Goal: Task Accomplishment & Management: Use online tool/utility

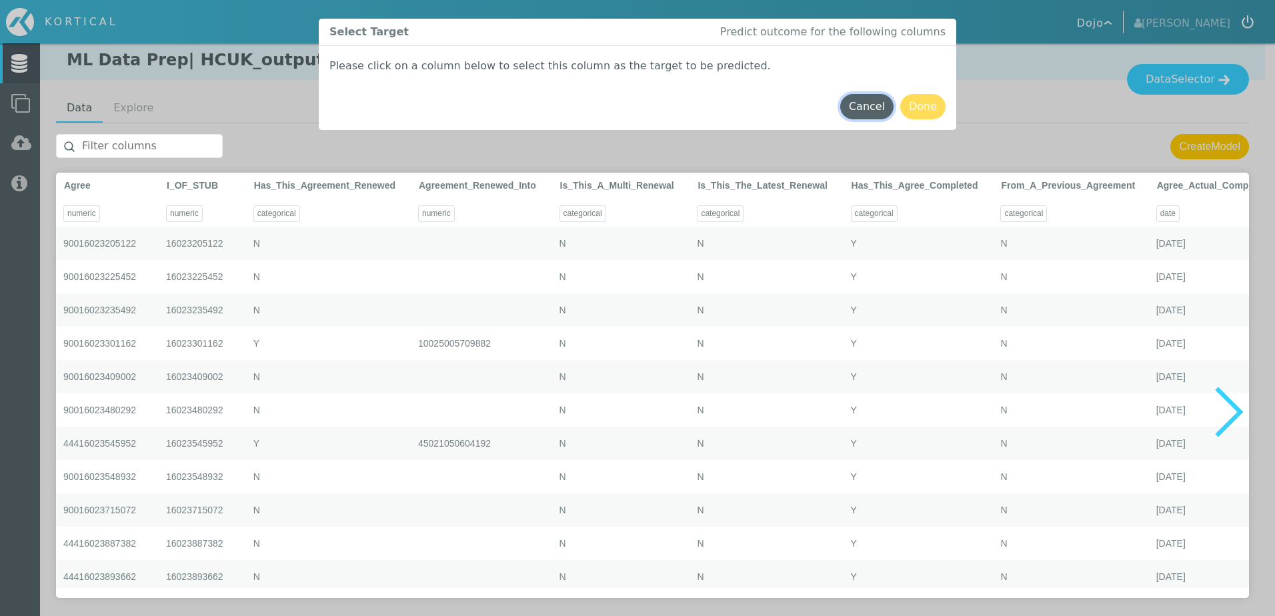
click at [884, 107] on button "Cancel" at bounding box center [866, 106] width 53 height 25
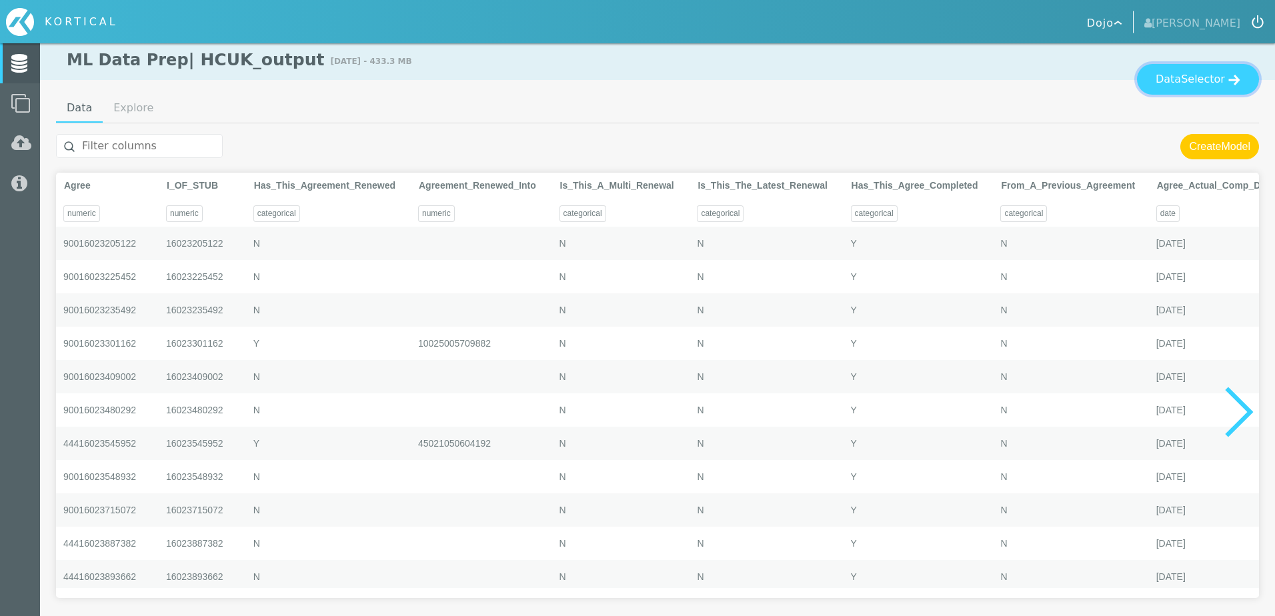
click at [1202, 83] on span "Selector" at bounding box center [1203, 79] width 44 height 16
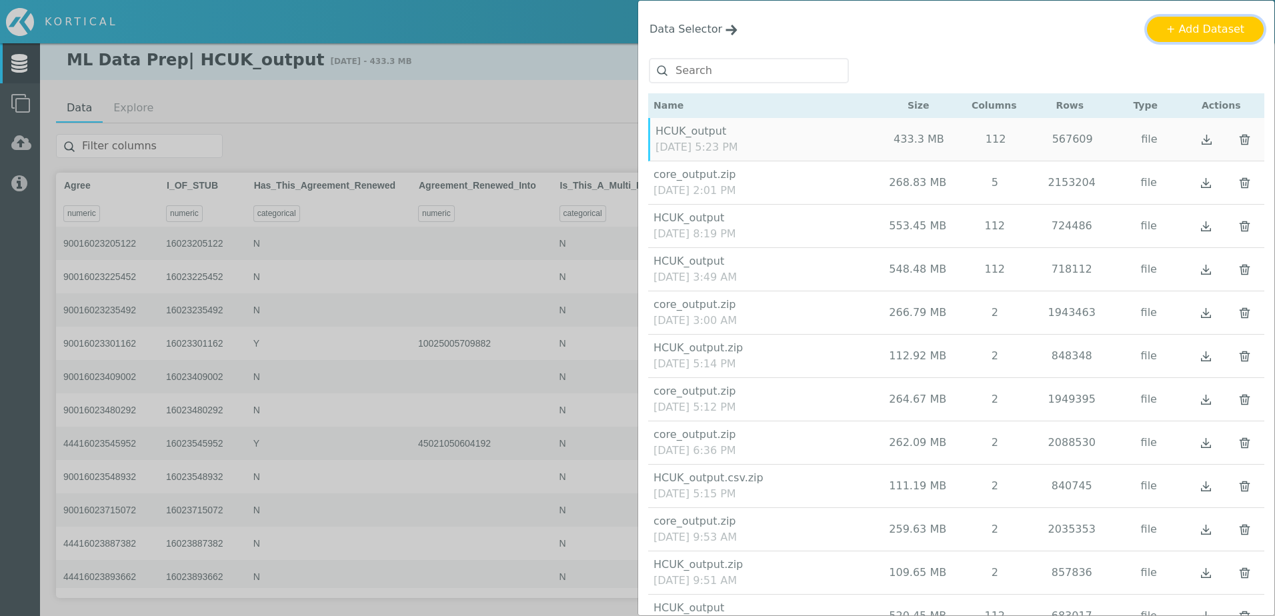
click at [1239, 29] on button "+ Add Dataset" at bounding box center [1205, 29] width 117 height 25
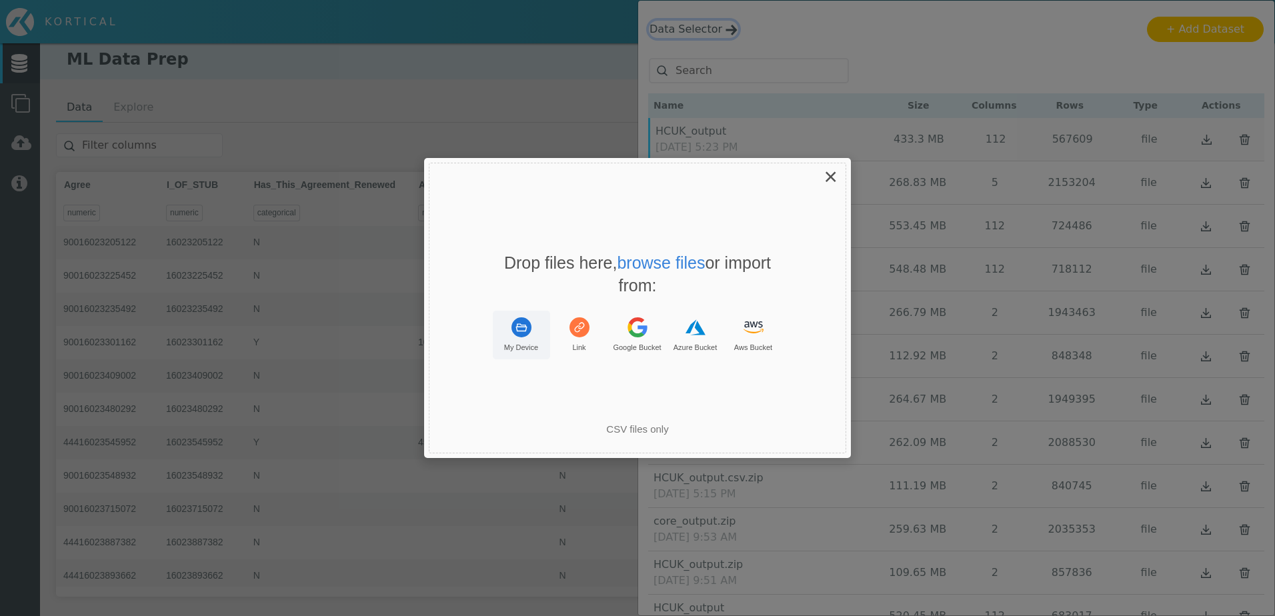
click at [540, 343] on button "My Device" at bounding box center [521, 335] width 57 height 49
click at [816, 178] on div "× Drop your files here Drop files here, browse files or import from: My Device …" at bounding box center [637, 308] width 427 height 300
click at [831, 179] on span "×" at bounding box center [830, 176] width 13 height 26
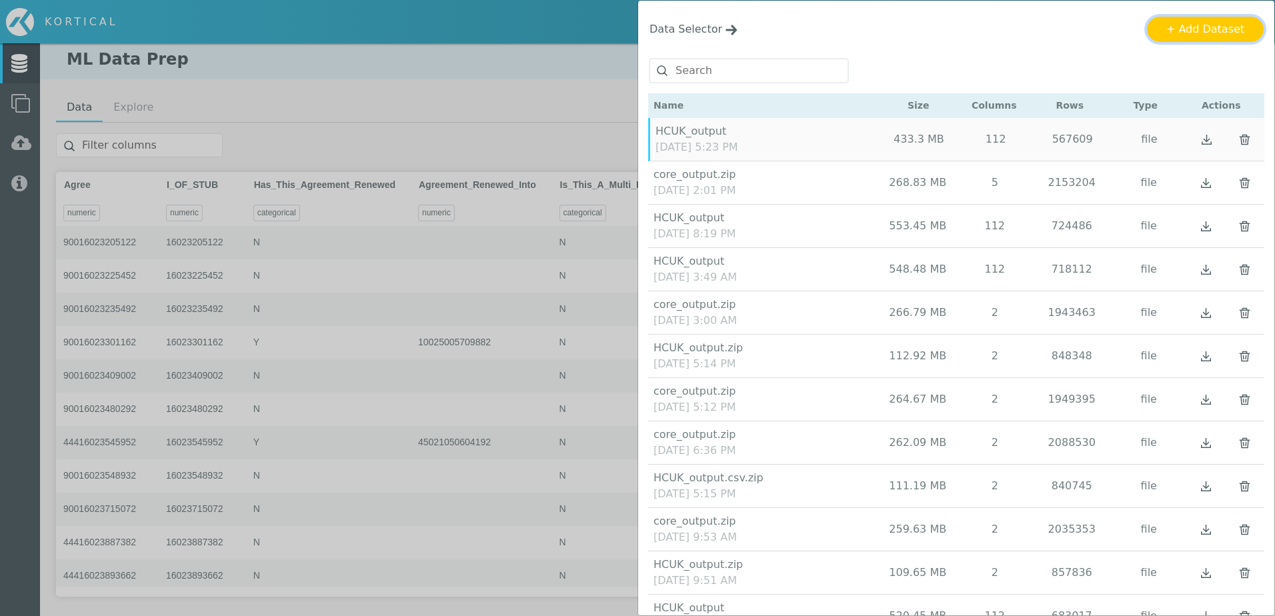
click at [1205, 39] on button "+ Add Dataset" at bounding box center [1205, 29] width 117 height 25
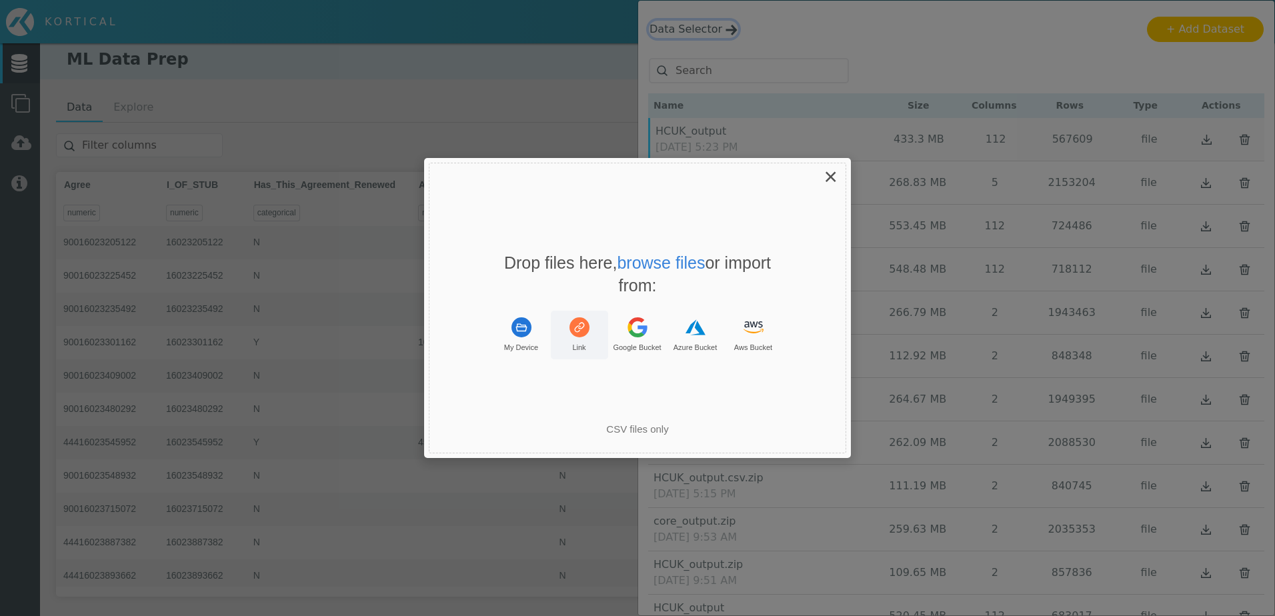
click at [573, 341] on button "Link" at bounding box center [579, 335] width 57 height 49
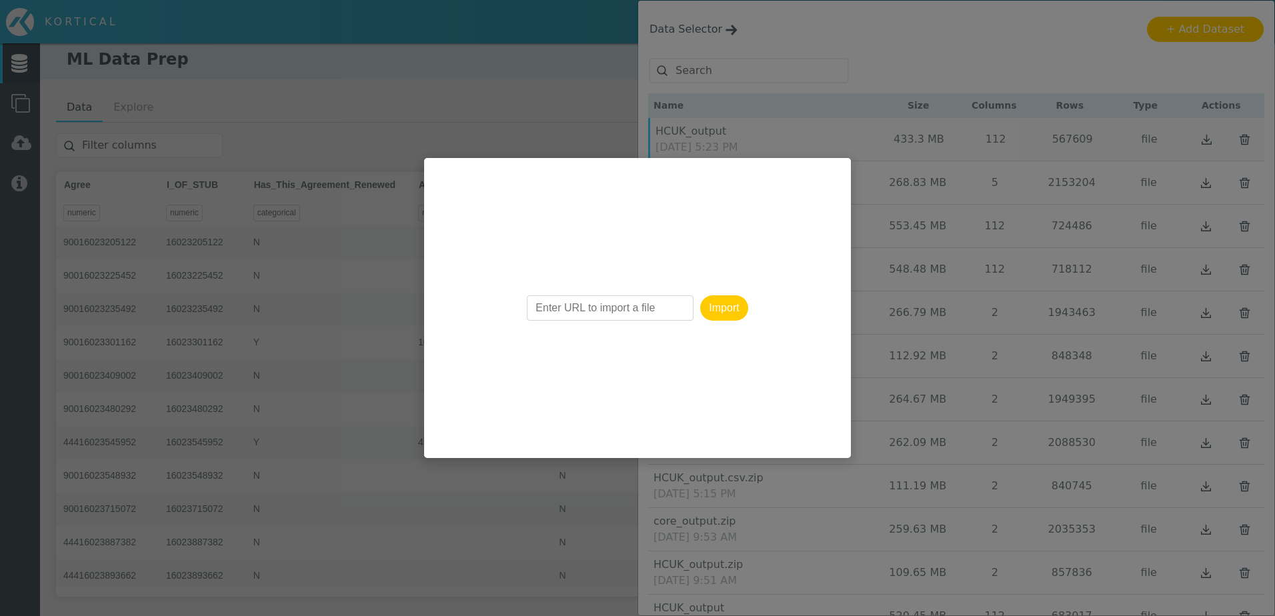
click at [731, 343] on div "Import" at bounding box center [637, 308] width 427 height 300
click at [645, 57] on div "Uppy Dashboard Window (Press escape to close)" at bounding box center [637, 308] width 1275 height 616
click at [961, 47] on div "Uppy Dashboard Window (Press escape to close)" at bounding box center [637, 308] width 1275 height 616
click at [733, 312] on button "Import" at bounding box center [723, 307] width 47 height 25
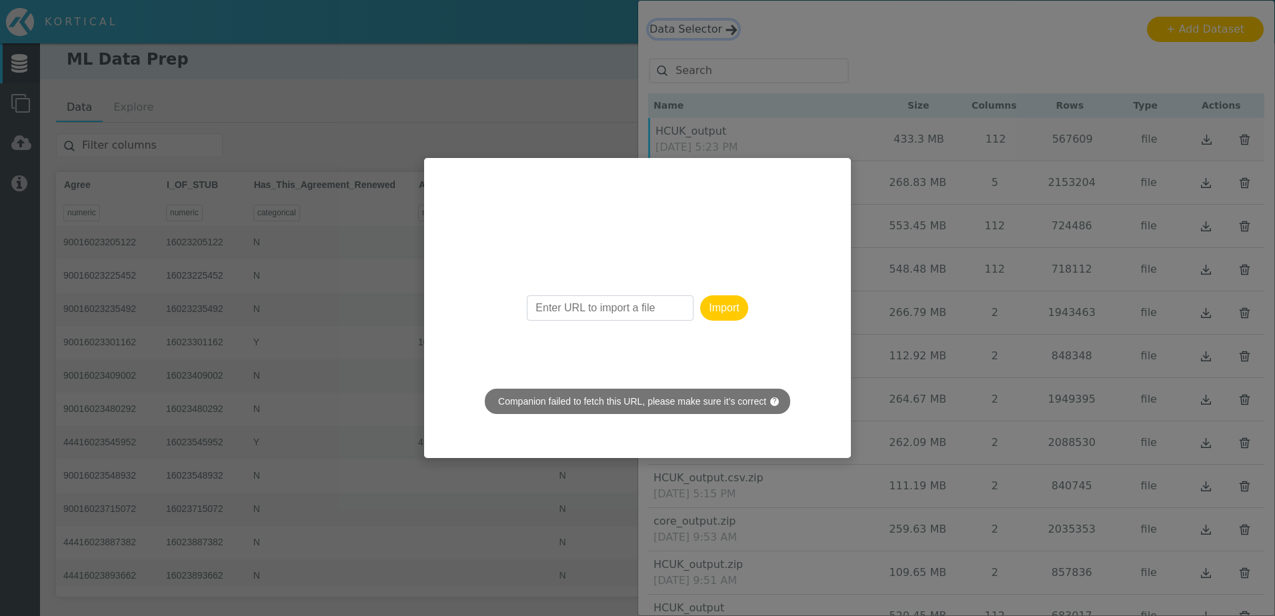
click at [725, 312] on button "Import" at bounding box center [723, 307] width 47 height 25
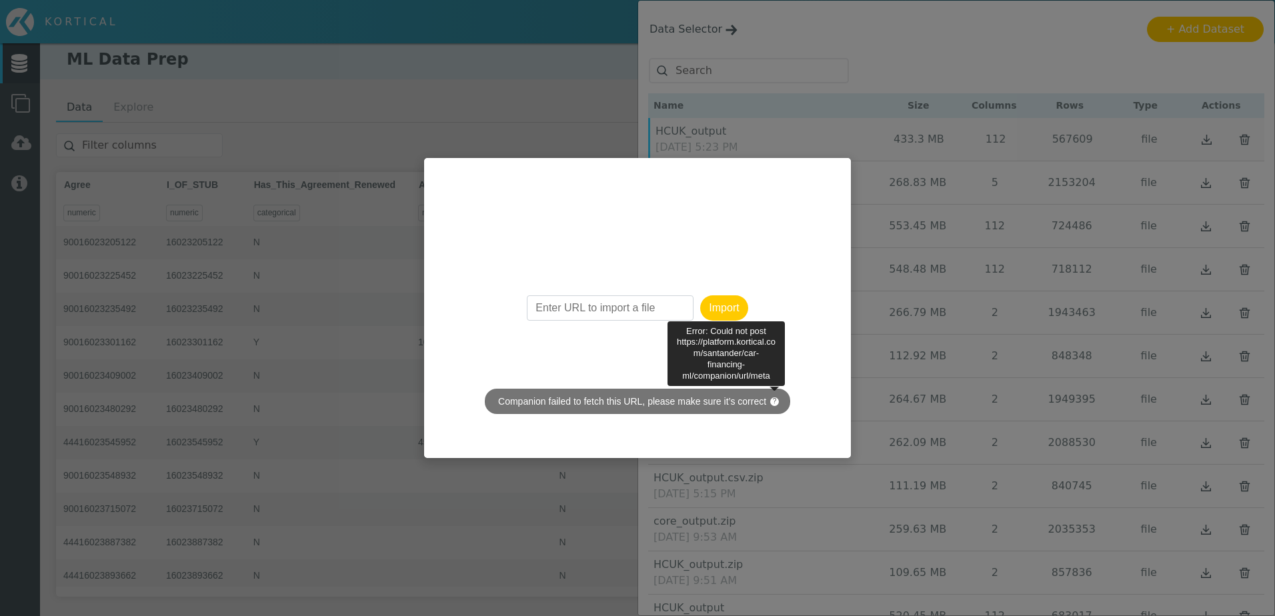
click at [771, 401] on span "?" at bounding box center [774, 401] width 9 height 9
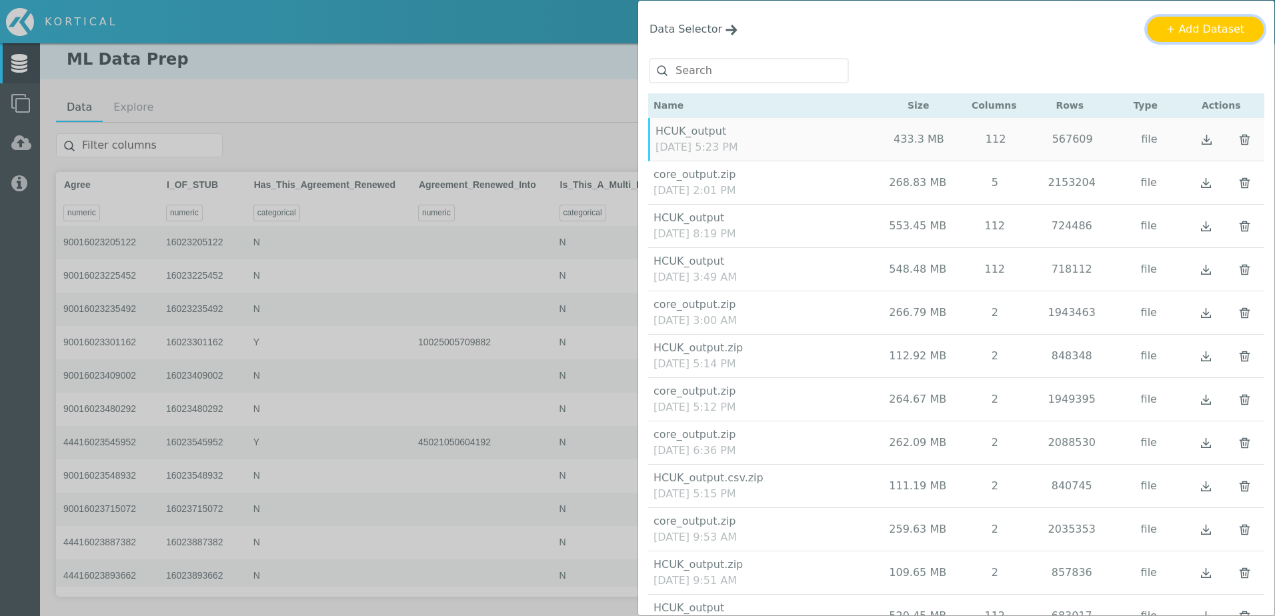
click at [1216, 19] on button "+ Add Dataset" at bounding box center [1205, 29] width 117 height 25
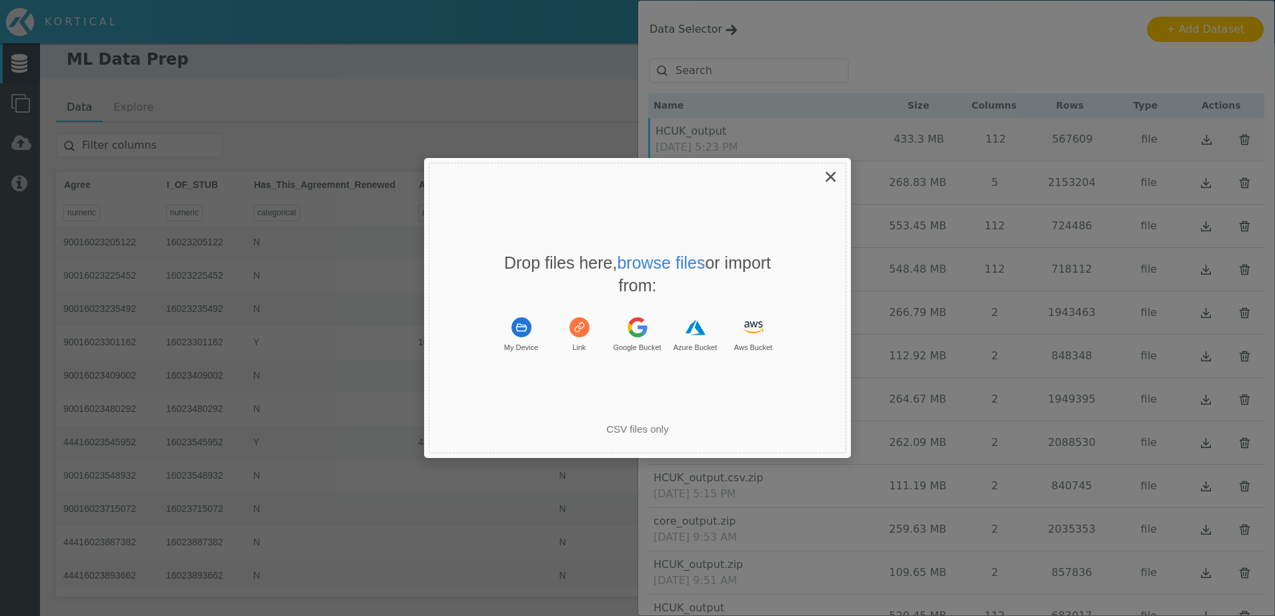
click at [642, 432] on div "CSV files only" at bounding box center [637, 429] width 400 height 13
drag, startPoint x: 615, startPoint y: 428, endPoint x: 587, endPoint y: 424, distance: 28.3
click at [587, 424] on div "CSV files only" at bounding box center [637, 429] width 400 height 13
drag, startPoint x: 587, startPoint y: 424, endPoint x: 532, endPoint y: 341, distance: 99.1
click at [532, 341] on button "My Device" at bounding box center [521, 335] width 57 height 49
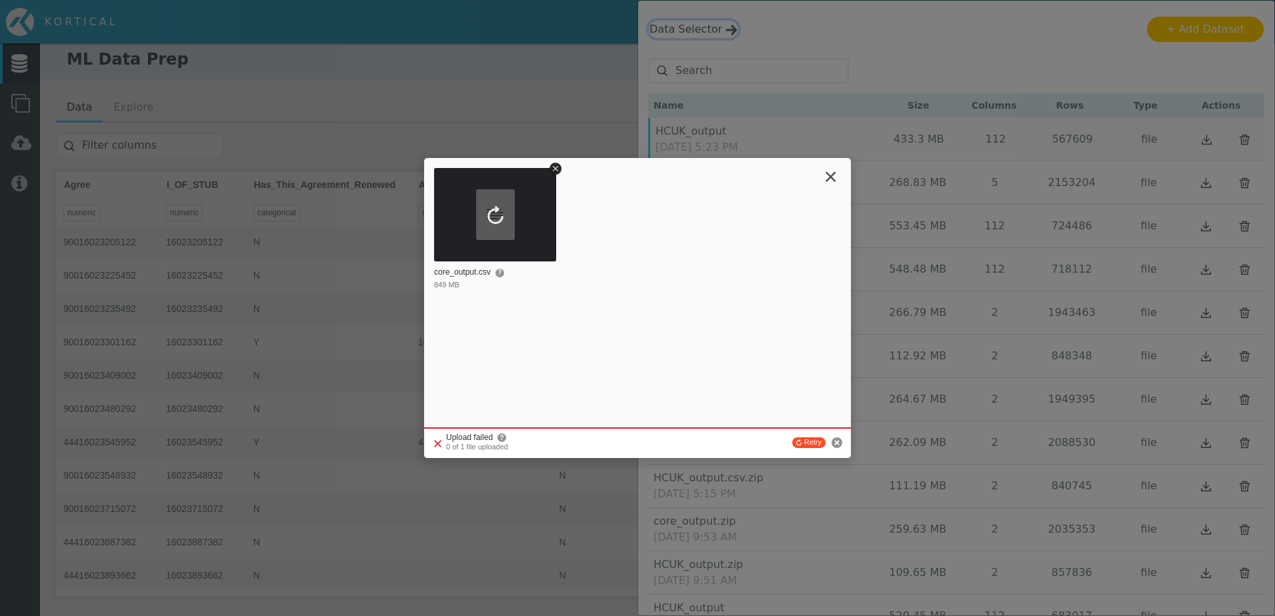
click at [826, 173] on span "×" at bounding box center [830, 176] width 13 height 26
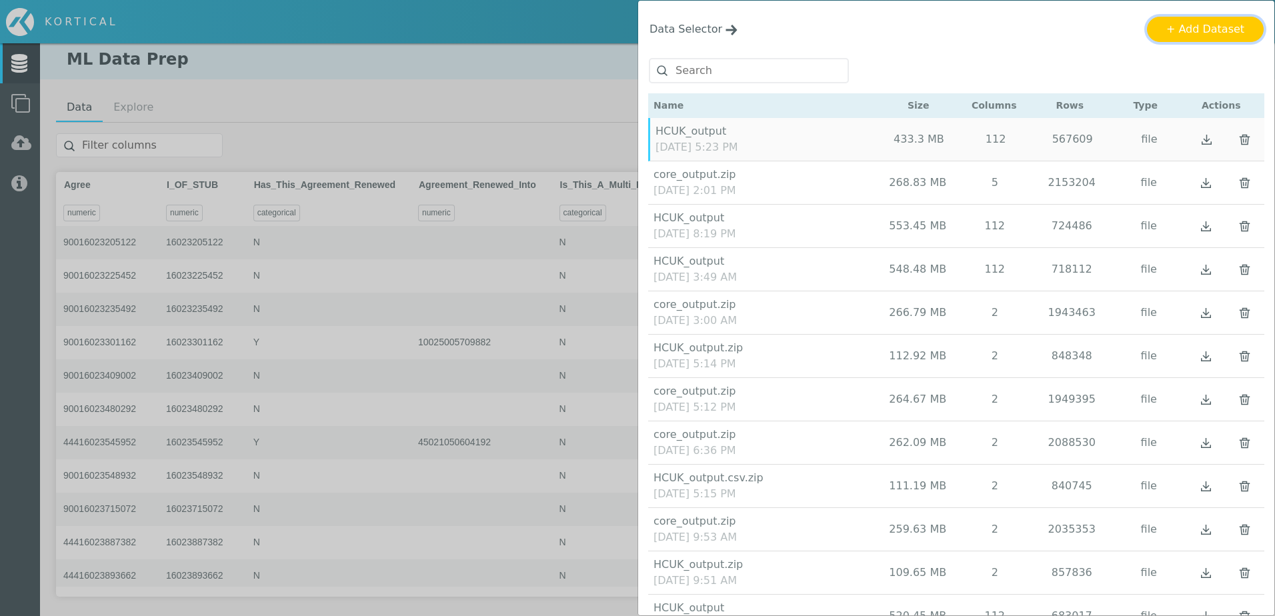
click at [1211, 27] on button "+ Add Dataset" at bounding box center [1205, 29] width 117 height 25
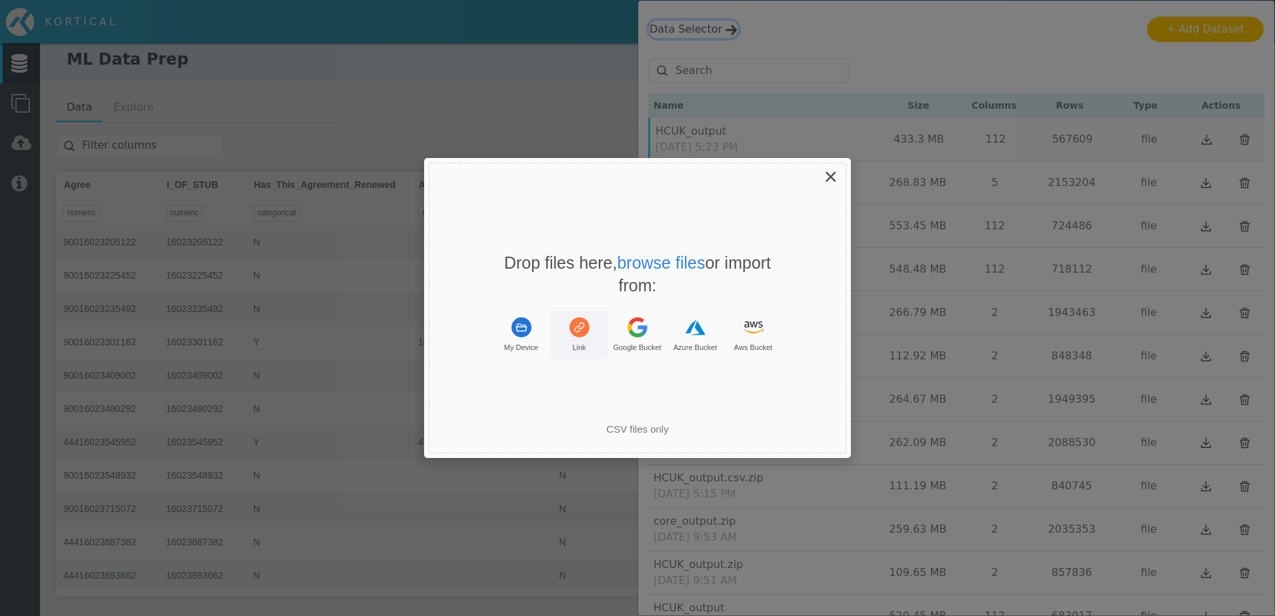
click at [575, 335] on rect "Uppy Dashboard Window (Press escape to close)" at bounding box center [579, 327] width 20 height 20
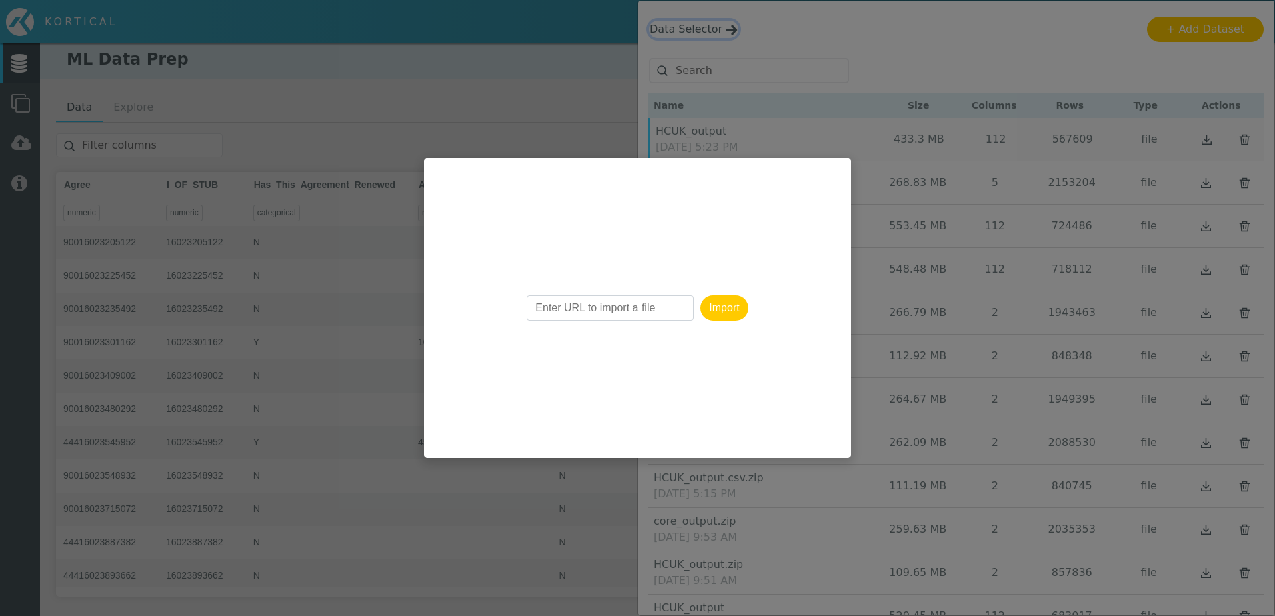
click at [595, 305] on input "Enter URL to import a file" at bounding box center [610, 307] width 167 height 25
click at [598, 311] on input "Enter URL to import a file" at bounding box center [610, 307] width 167 height 25
click at [565, 305] on input "Enter URL to import a file" at bounding box center [610, 307] width 167 height 25
drag, startPoint x: 623, startPoint y: 331, endPoint x: 663, endPoint y: 335, distance: 40.8
click at [663, 335] on div "Import" at bounding box center [637, 308] width 427 height 300
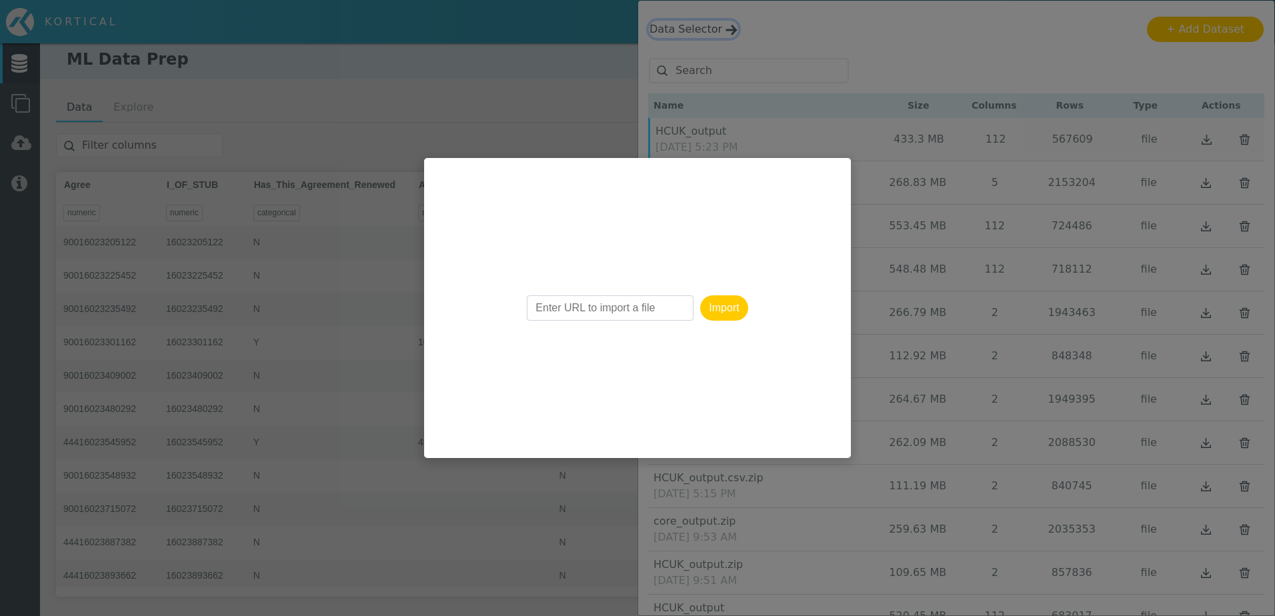
click at [668, 319] on input "Enter URL to import a file" at bounding box center [610, 307] width 167 height 25
drag, startPoint x: 647, startPoint y: 216, endPoint x: 639, endPoint y: 271, distance: 55.3
click at [639, 271] on div "Import" at bounding box center [637, 308] width 427 height 300
click at [585, 311] on input "Enter URL to import a file" at bounding box center [610, 307] width 167 height 25
drag, startPoint x: 563, startPoint y: 304, endPoint x: 572, endPoint y: 305, distance: 9.4
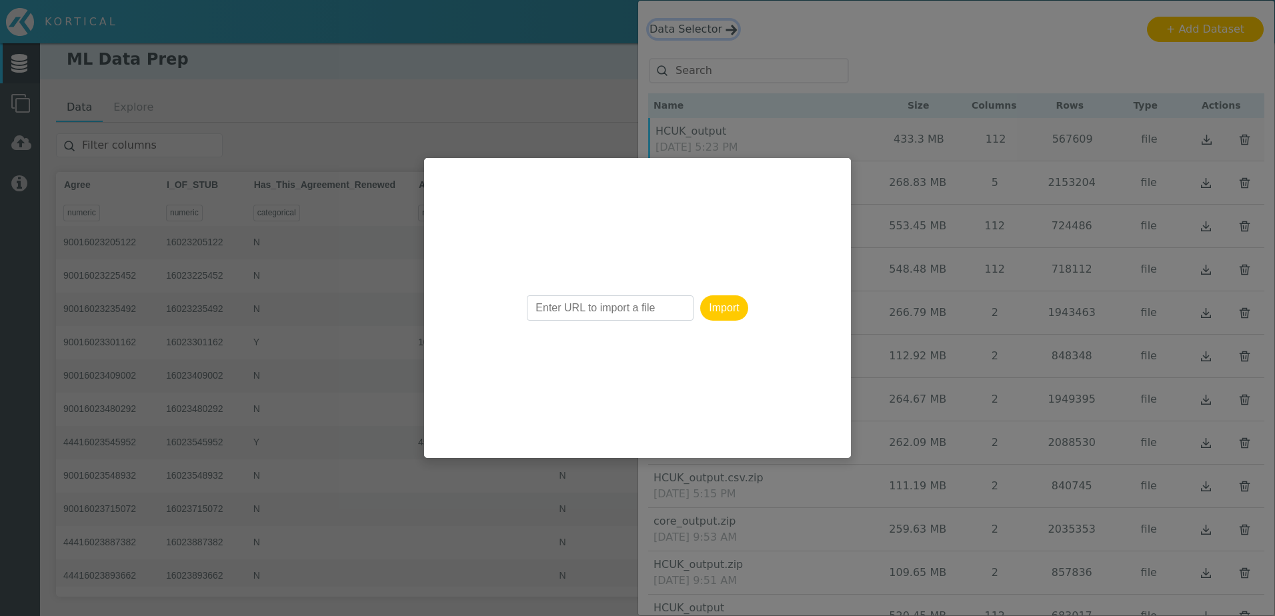
click at [563, 305] on input "Enter URL to import a file" at bounding box center [610, 307] width 167 height 25
click at [641, 310] on input "Enter URL to import a file" at bounding box center [610, 307] width 167 height 25
drag, startPoint x: 662, startPoint y: 308, endPoint x: 523, endPoint y: 308, distance: 139.3
click at [523, 308] on div "Import" at bounding box center [637, 308] width 427 height 300
click at [570, 309] on input "Enter URL to import a file" at bounding box center [610, 307] width 167 height 25
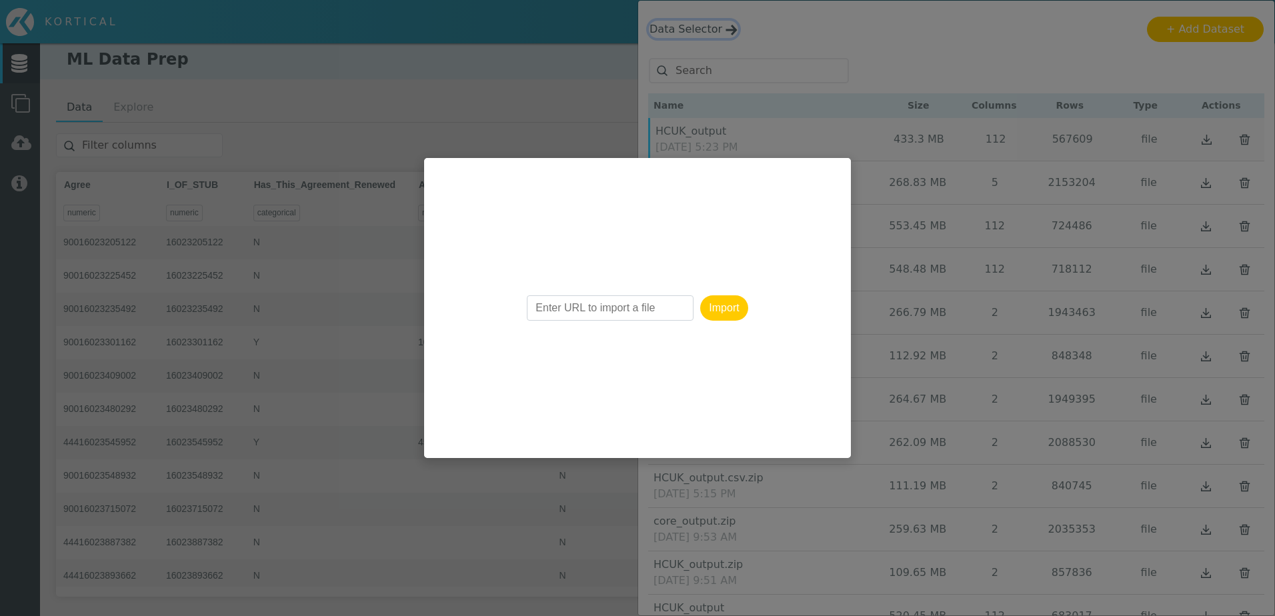
click at [569, 308] on input "Enter URL to import a file" at bounding box center [610, 307] width 167 height 25
click at [640, 314] on input "Enter URL to import a file" at bounding box center [610, 307] width 167 height 25
click at [657, 313] on input "Enter URL to import a file" at bounding box center [610, 307] width 167 height 25
click at [737, 321] on div "Import" at bounding box center [637, 308] width 427 height 300
click at [733, 313] on button "Import" at bounding box center [723, 307] width 47 height 25
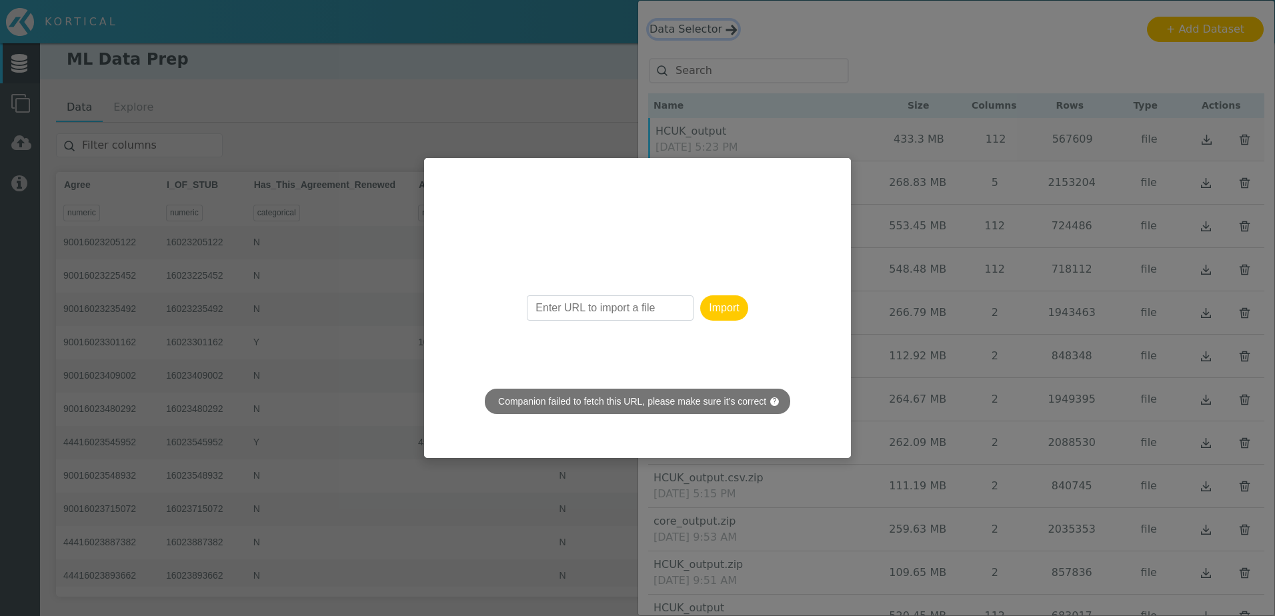
click at [576, 305] on input "Enter URL to import a file" at bounding box center [610, 307] width 167 height 25
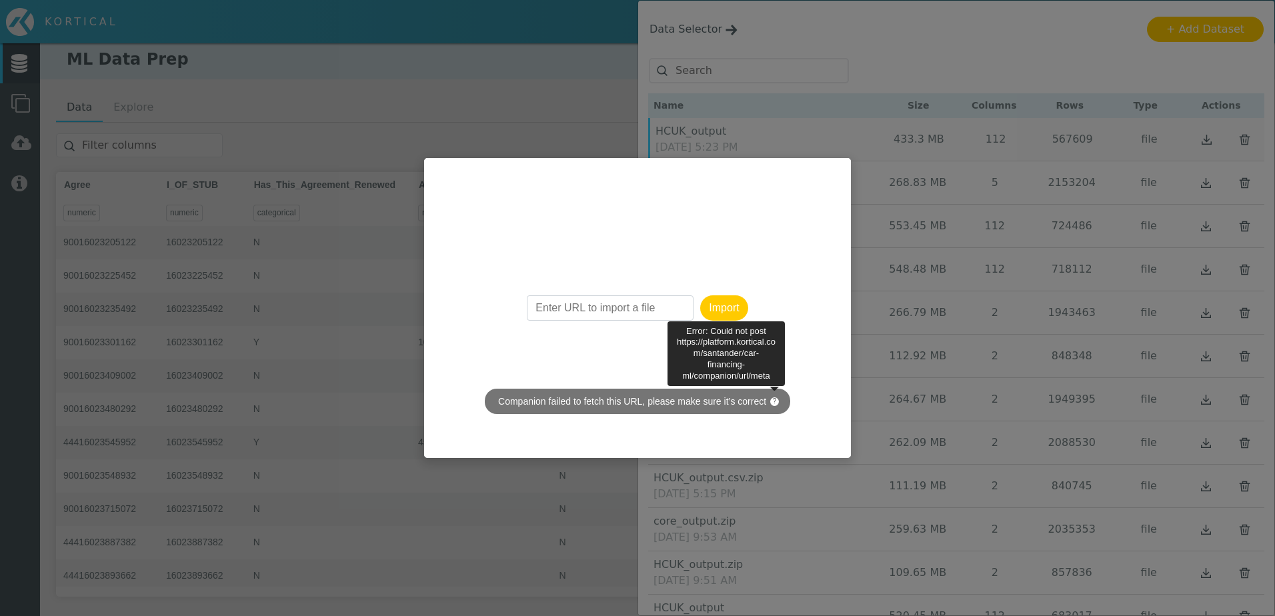
click at [770, 397] on span "?" at bounding box center [774, 401] width 9 height 9
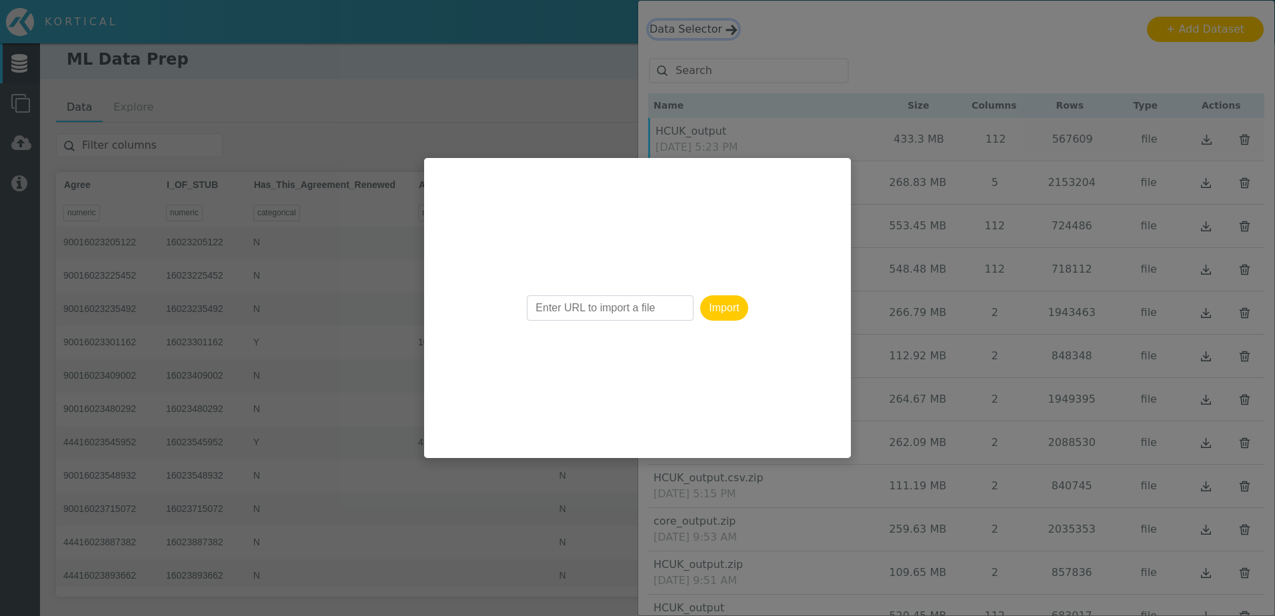
click at [536, 308] on input "Enter URL to import a file" at bounding box center [610, 307] width 167 height 25
click at [643, 309] on input "Enter URL to import a file" at bounding box center [610, 307] width 167 height 25
click at [678, 311] on input "Enter URL to import a file" at bounding box center [610, 307] width 167 height 25
click at [692, 305] on input "Enter URL to import a file" at bounding box center [610, 307] width 167 height 25
drag, startPoint x: 675, startPoint y: 310, endPoint x: 495, endPoint y: 299, distance: 180.4
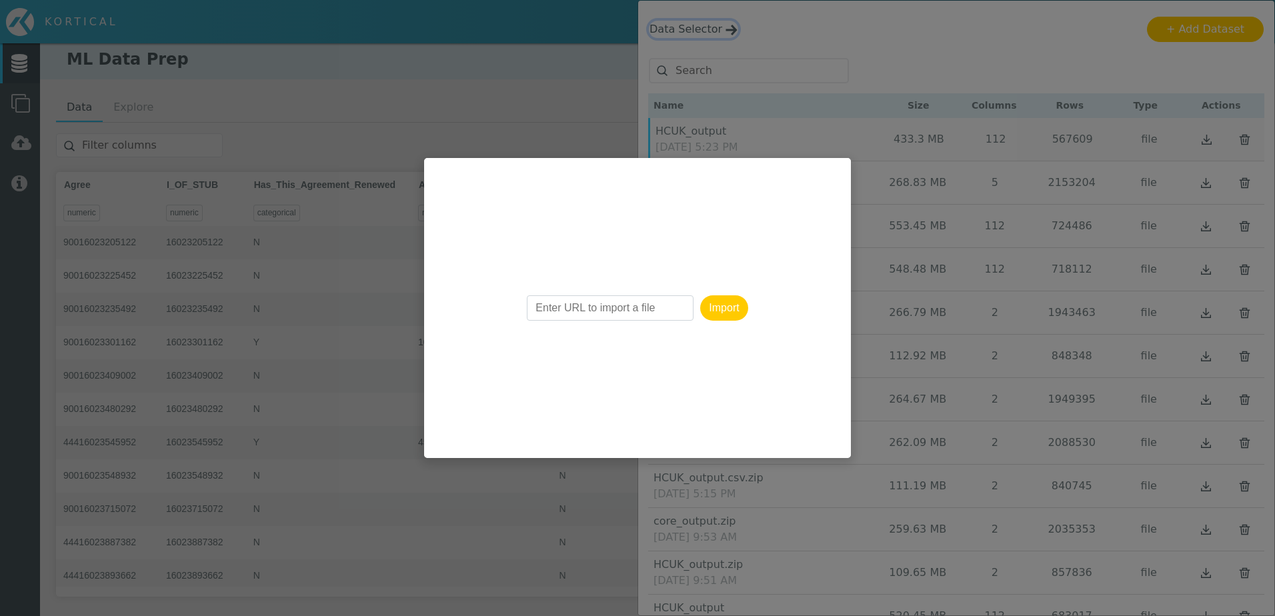
click at [491, 300] on div "Import" at bounding box center [637, 308] width 427 height 300
drag, startPoint x: 553, startPoint y: 298, endPoint x: 521, endPoint y: 280, distance: 36.7
click at [551, 298] on input "Enter URL to import a file" at bounding box center [610, 307] width 167 height 25
drag, startPoint x: 508, startPoint y: 257, endPoint x: 557, endPoint y: 370, distance: 122.7
click at [557, 370] on div "Import" at bounding box center [637, 308] width 427 height 300
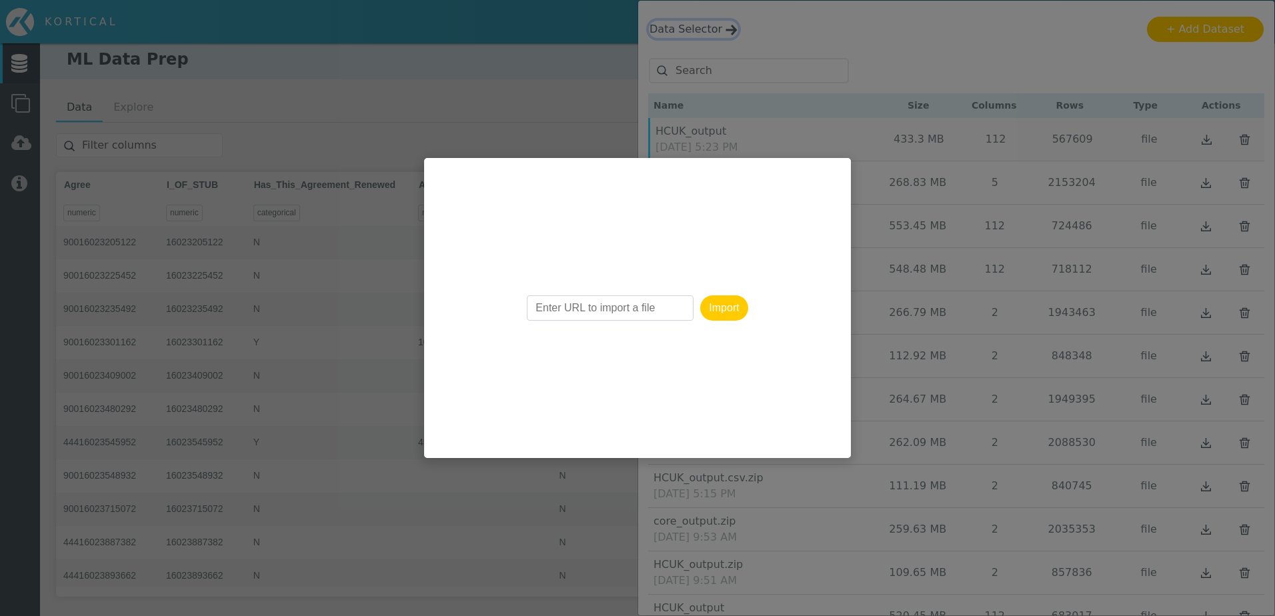
click at [569, 311] on input "Enter URL to import a file" at bounding box center [610, 307] width 167 height 25
click at [569, 312] on input "Enter URL to import a file" at bounding box center [610, 307] width 167 height 25
click at [569, 311] on input "Enter URL to import a file" at bounding box center [610, 307] width 167 height 25
drag, startPoint x: 568, startPoint y: 311, endPoint x: 624, endPoint y: 311, distance: 56.0
click at [575, 311] on input "Enter URL to import a file" at bounding box center [610, 307] width 167 height 25
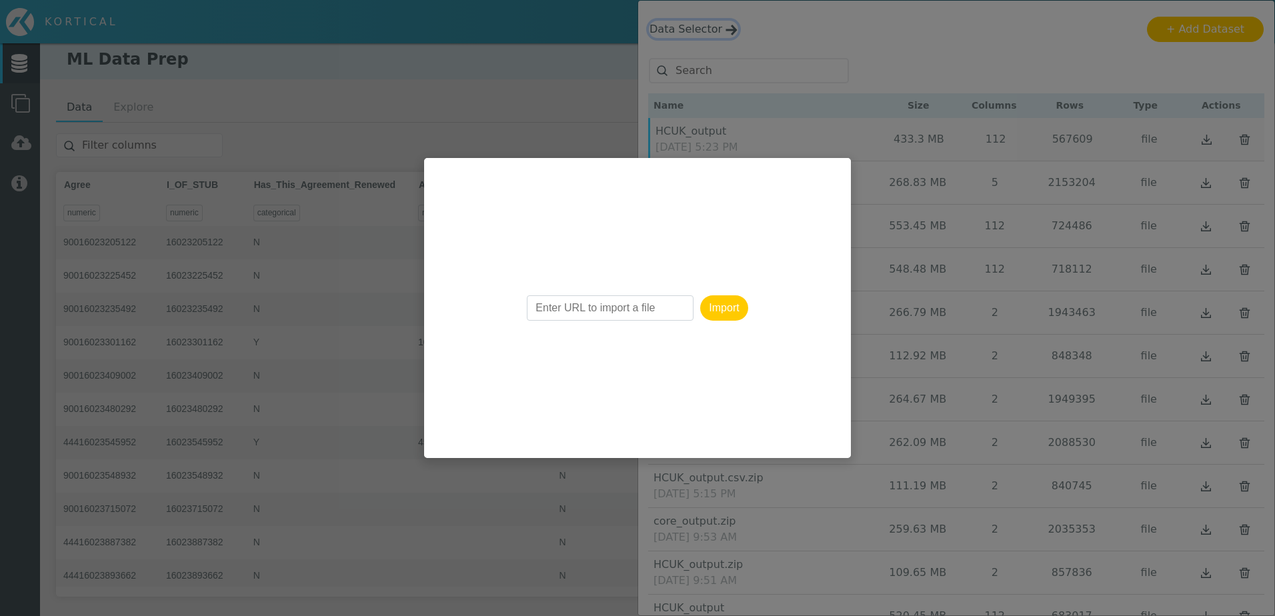
click at [707, 307] on button "Import" at bounding box center [723, 307] width 47 height 25
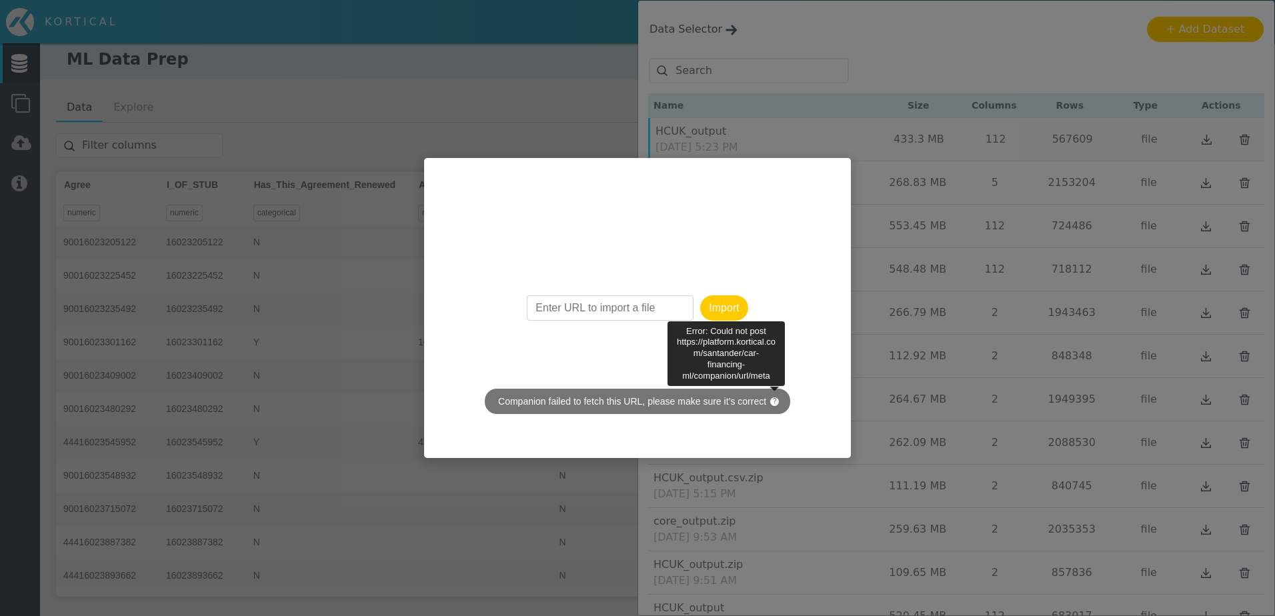
click at [776, 403] on p "Companion failed to fetch this URL, please make sure it’s correct ?" at bounding box center [637, 401] width 305 height 25
click at [775, 403] on span "?" at bounding box center [774, 401] width 9 height 9
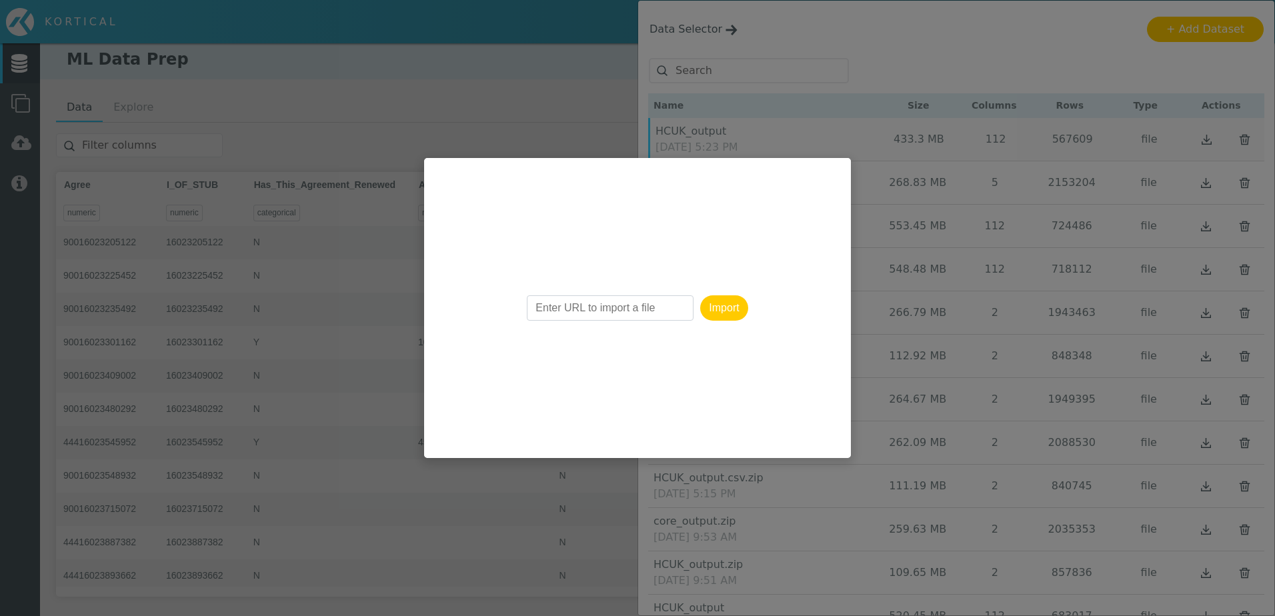
click at [833, 168] on div "Import" at bounding box center [637, 308] width 427 height 300
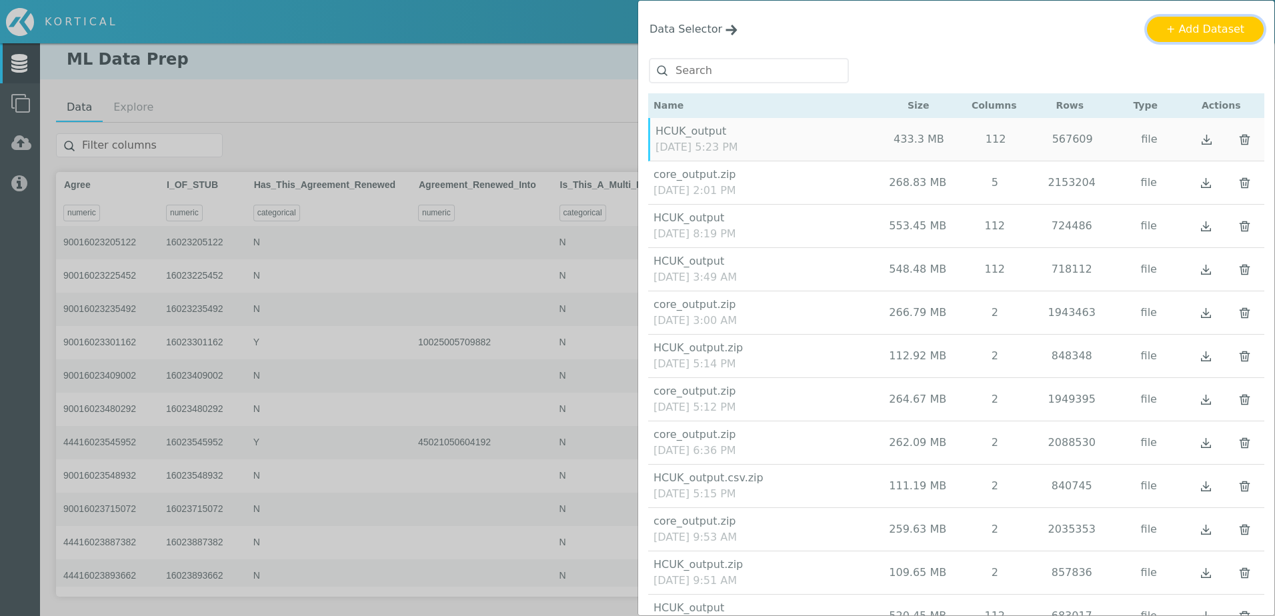
click at [1199, 35] on button "+ Add Dataset" at bounding box center [1205, 29] width 117 height 25
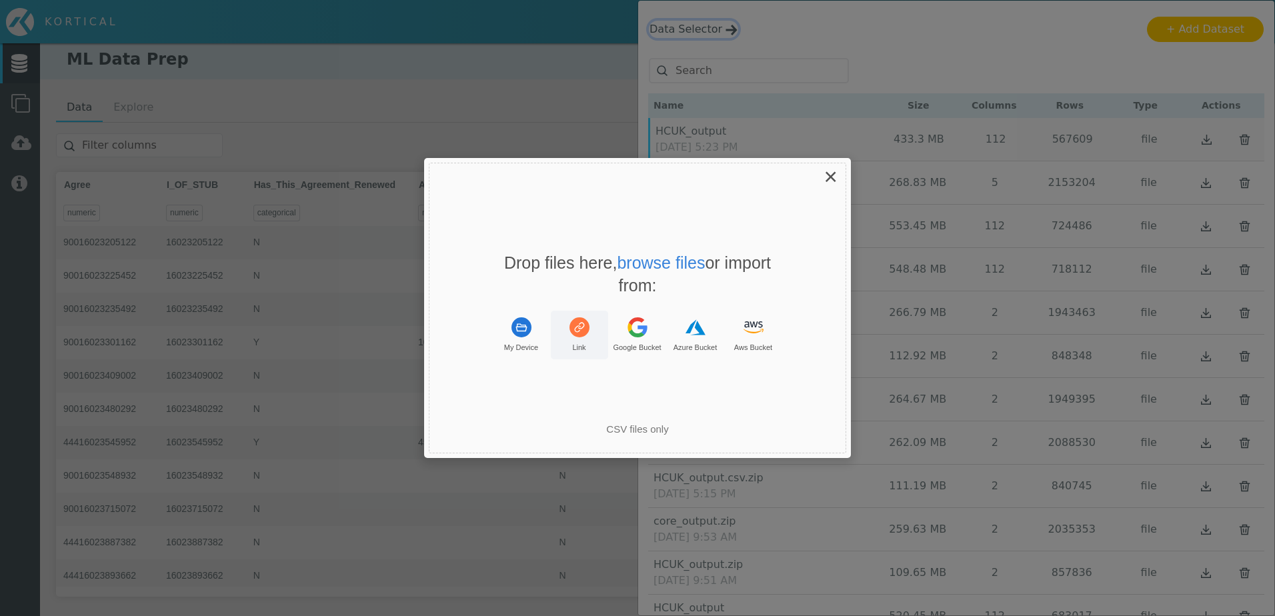
click at [585, 337] on button "Link" at bounding box center [579, 335] width 57 height 49
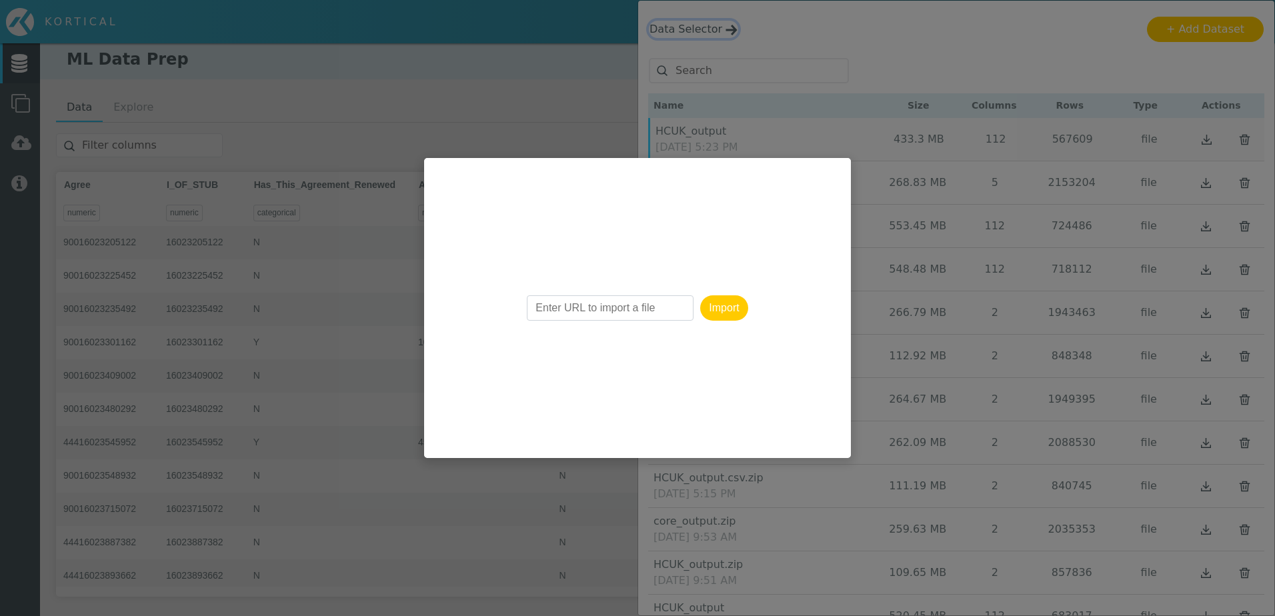
click at [555, 307] on input "Enter URL to import a file" at bounding box center [610, 307] width 167 height 25
click at [553, 303] on input "Enter URL to import a file" at bounding box center [610, 307] width 167 height 25
click at [559, 307] on input "Enter URL to import a file" at bounding box center [610, 307] width 167 height 25
drag, startPoint x: 671, startPoint y: 301, endPoint x: 399, endPoint y: 292, distance: 271.5
click at [375, 607] on div "× Drop your files here Drop files here, browse files or import from: My Device …" at bounding box center [637, 607] width 1275 height 0
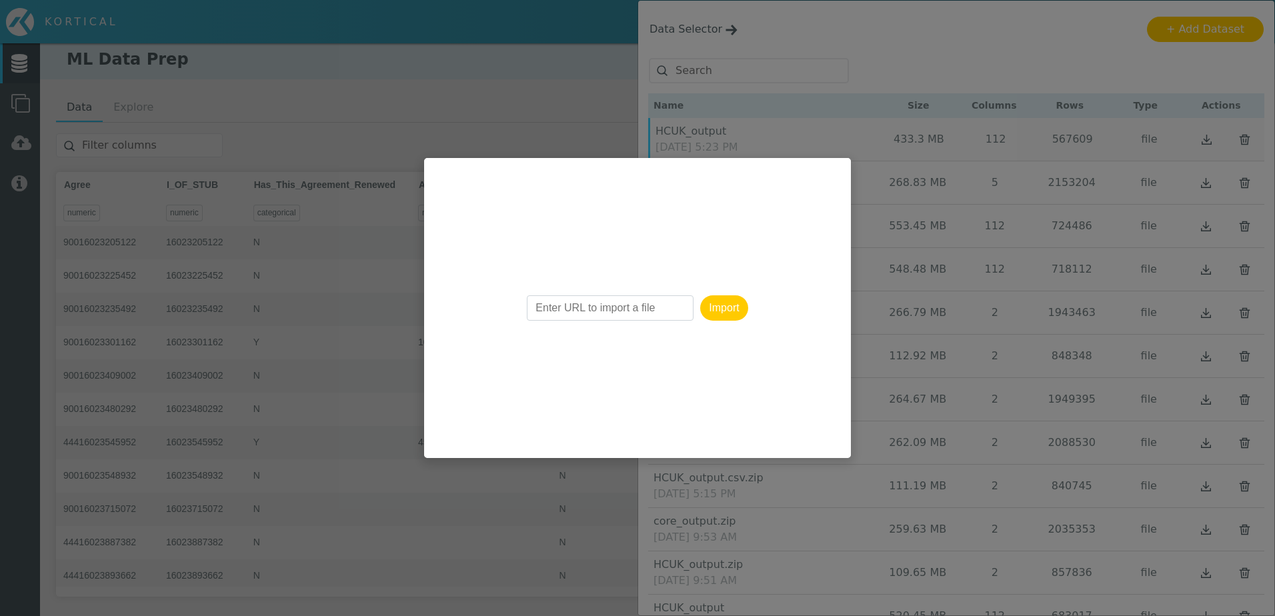
click at [754, 185] on div "Import" at bounding box center [637, 308] width 427 height 300
click at [434, 59] on div "Uppy Dashboard Window (Press escape to close)" at bounding box center [637, 308] width 1275 height 616
drag, startPoint x: 1168, startPoint y: 63, endPoint x: 961, endPoint y: 64, distance: 207.3
click at [1167, 63] on div "Uppy Dashboard Window (Press escape to close)" at bounding box center [637, 308] width 1275 height 616
click at [717, 306] on button "Import" at bounding box center [723, 307] width 47 height 25
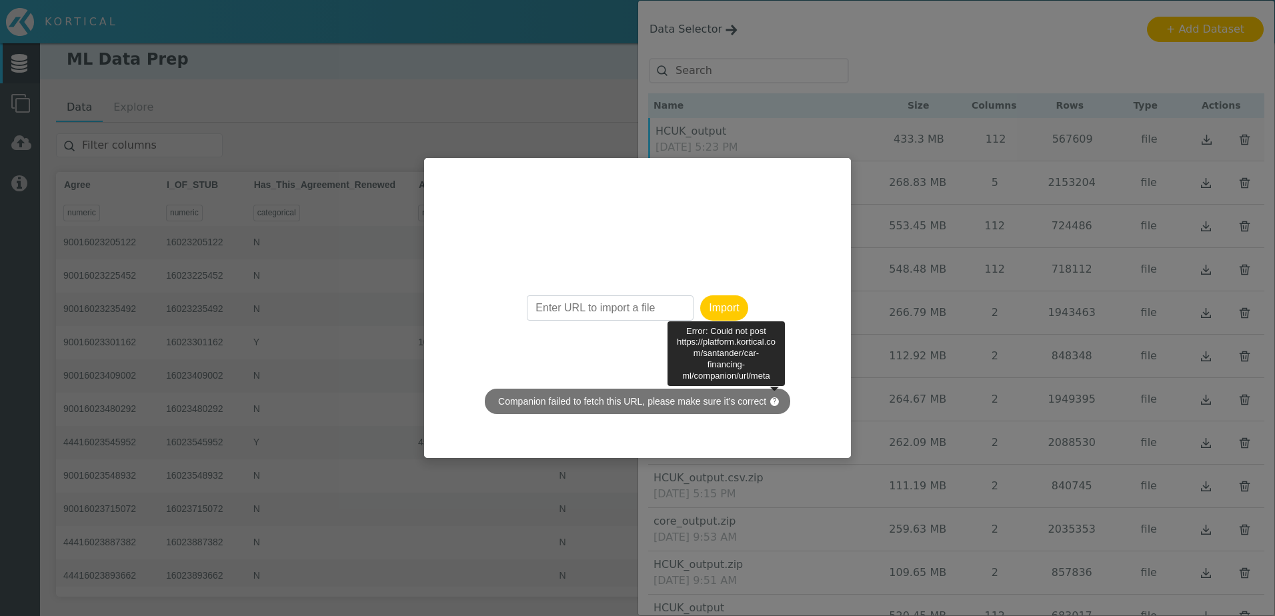
click at [770, 398] on span "?" at bounding box center [774, 401] width 9 height 9
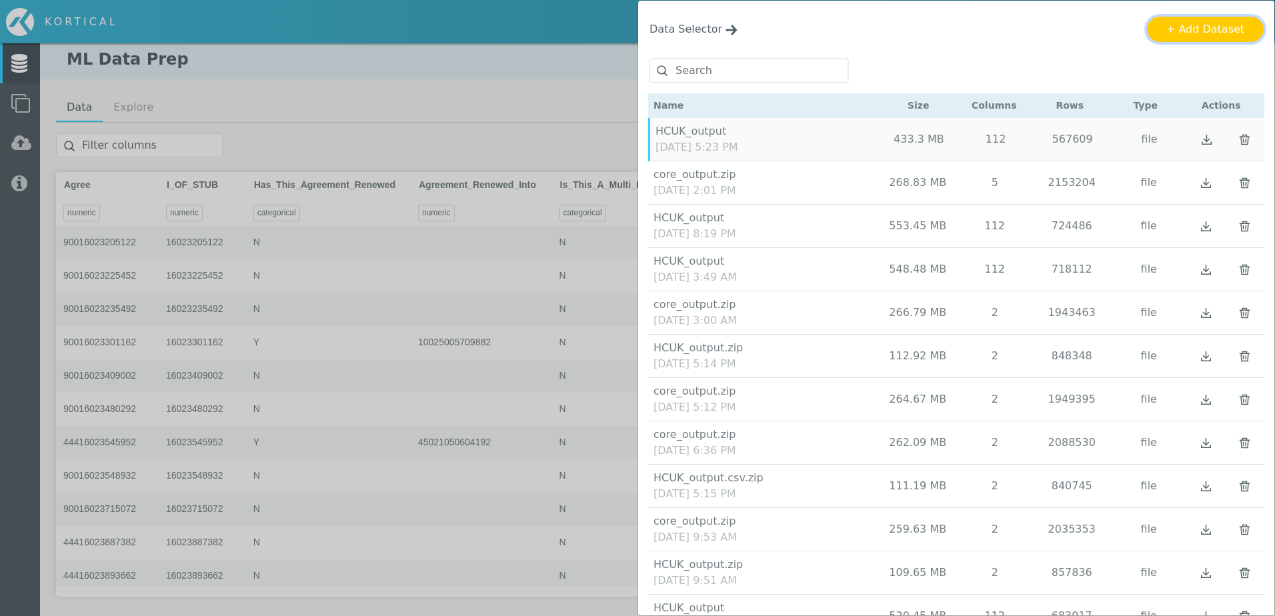
click at [1214, 36] on button "+ Add Dataset" at bounding box center [1205, 29] width 117 height 25
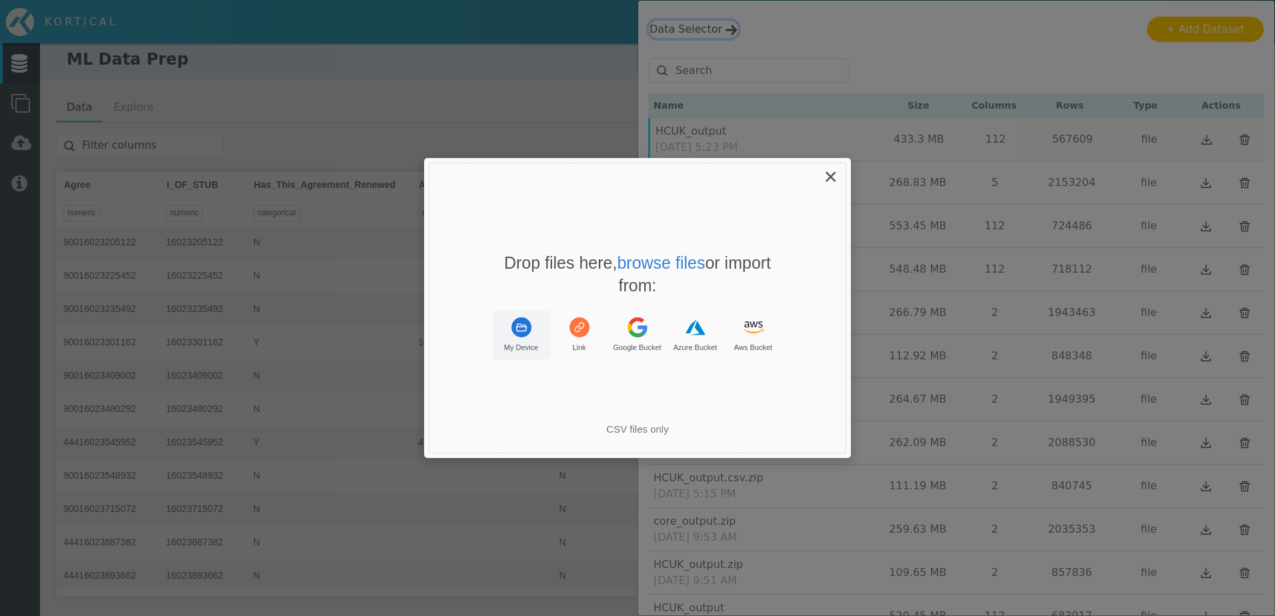
click at [527, 337] on button "My Device" at bounding box center [521, 335] width 57 height 49
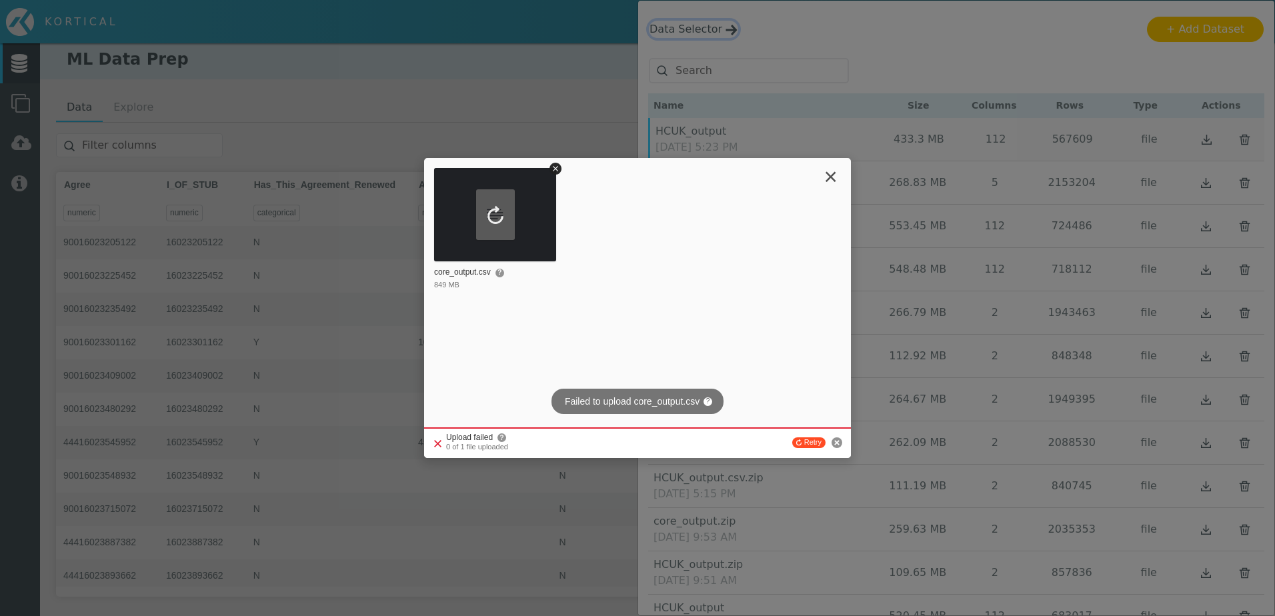
click at [835, 444] on g "Cancel" at bounding box center [836, 442] width 11 height 11
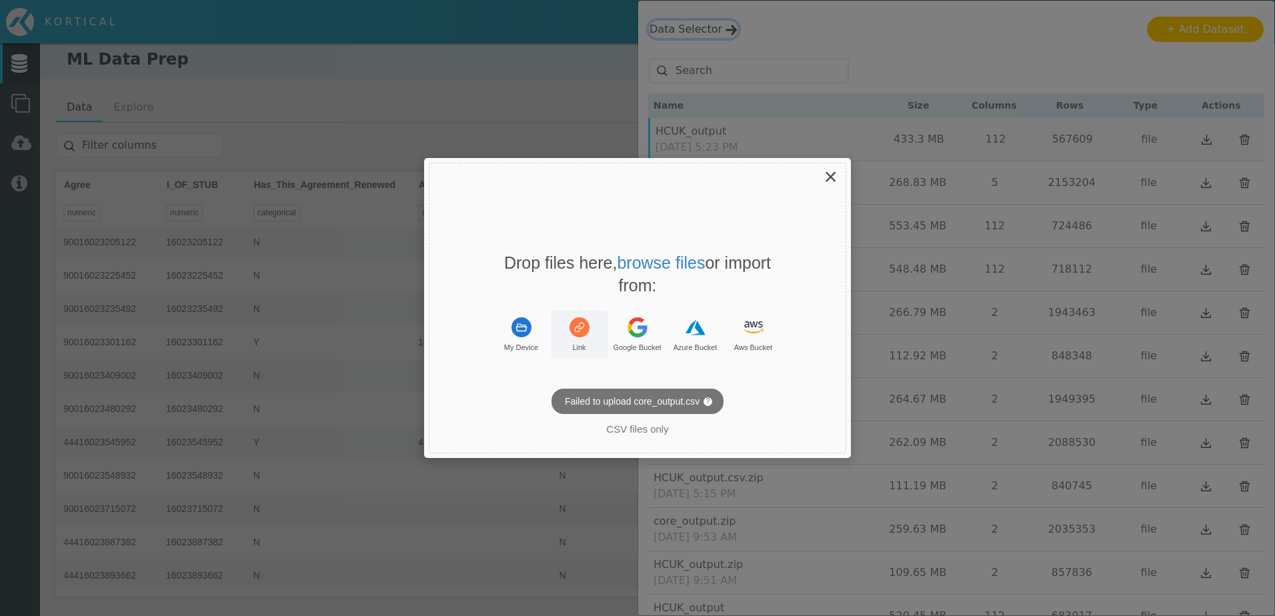
click at [591, 341] on button "Link" at bounding box center [579, 335] width 57 height 49
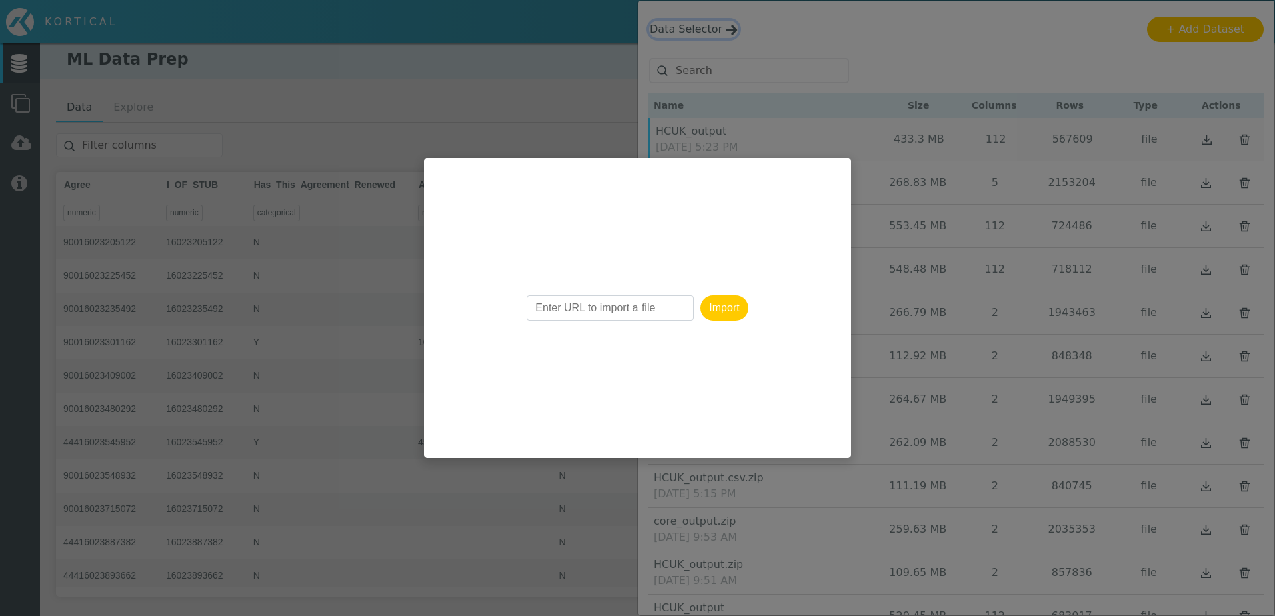
click at [564, 307] on input "Enter URL to import a file" at bounding box center [610, 307] width 167 height 25
drag, startPoint x: 676, startPoint y: 304, endPoint x: 623, endPoint y: 329, distance: 58.2
click at [467, 293] on div "Import" at bounding box center [637, 308] width 427 height 300
click at [617, 297] on input "Enter URL to import a file" at bounding box center [610, 307] width 167 height 25
click at [615, 301] on input "Enter URL to import a file" at bounding box center [610, 307] width 167 height 25
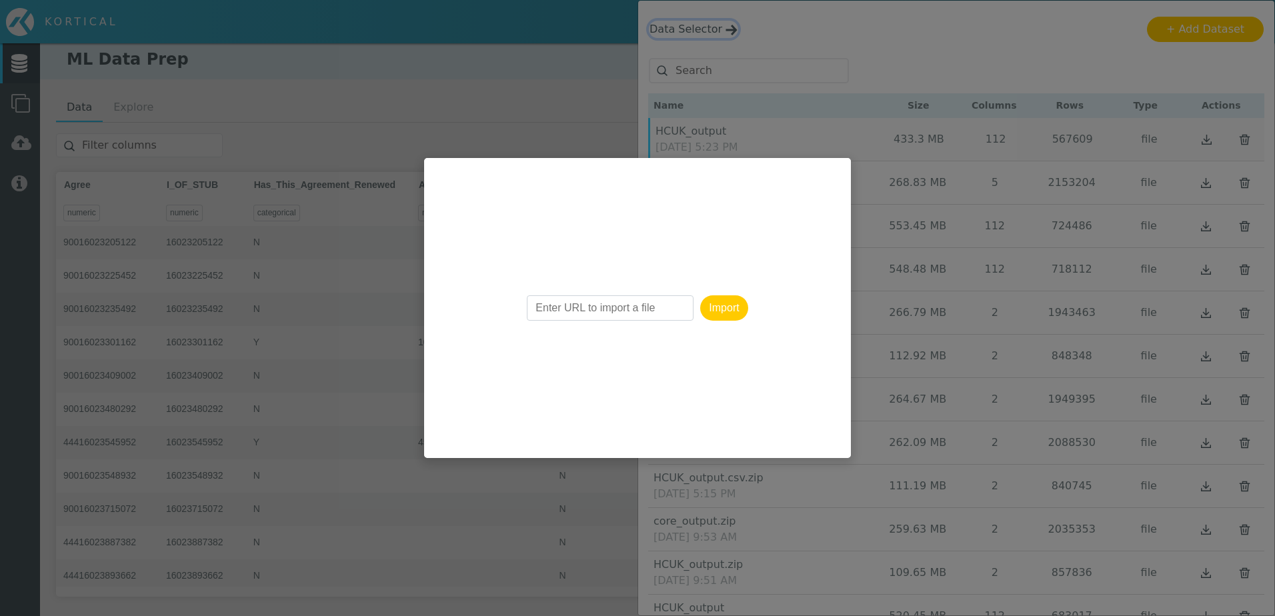
drag, startPoint x: 615, startPoint y: 301, endPoint x: 629, endPoint y: 310, distance: 16.5
click at [620, 301] on input "Enter URL to import a file" at bounding box center [610, 307] width 167 height 25
drag, startPoint x: 630, startPoint y: 310, endPoint x: 643, endPoint y: 309, distance: 12.7
click at [643, 309] on input "Enter URL to import a file" at bounding box center [610, 307] width 167 height 25
click at [643, 307] on input "Enter URL to import a file" at bounding box center [610, 307] width 167 height 25
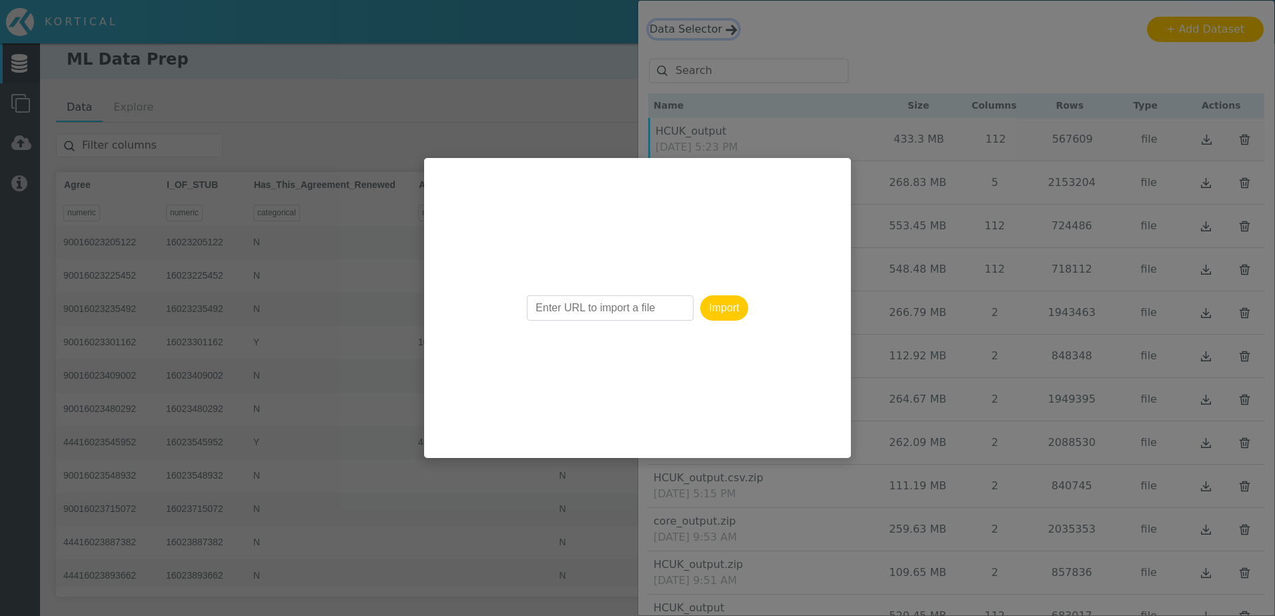
drag, startPoint x: 644, startPoint y: 307, endPoint x: 663, endPoint y: 306, distance: 19.4
click at [665, 307] on input "Enter URL to import a file" at bounding box center [610, 307] width 167 height 25
drag, startPoint x: 663, startPoint y: 306, endPoint x: 654, endPoint y: 305, distance: 9.4
click at [654, 305] on input "Enter URL to import a file" at bounding box center [610, 307] width 167 height 25
drag, startPoint x: 648, startPoint y: 308, endPoint x: 591, endPoint y: 298, distance: 57.5
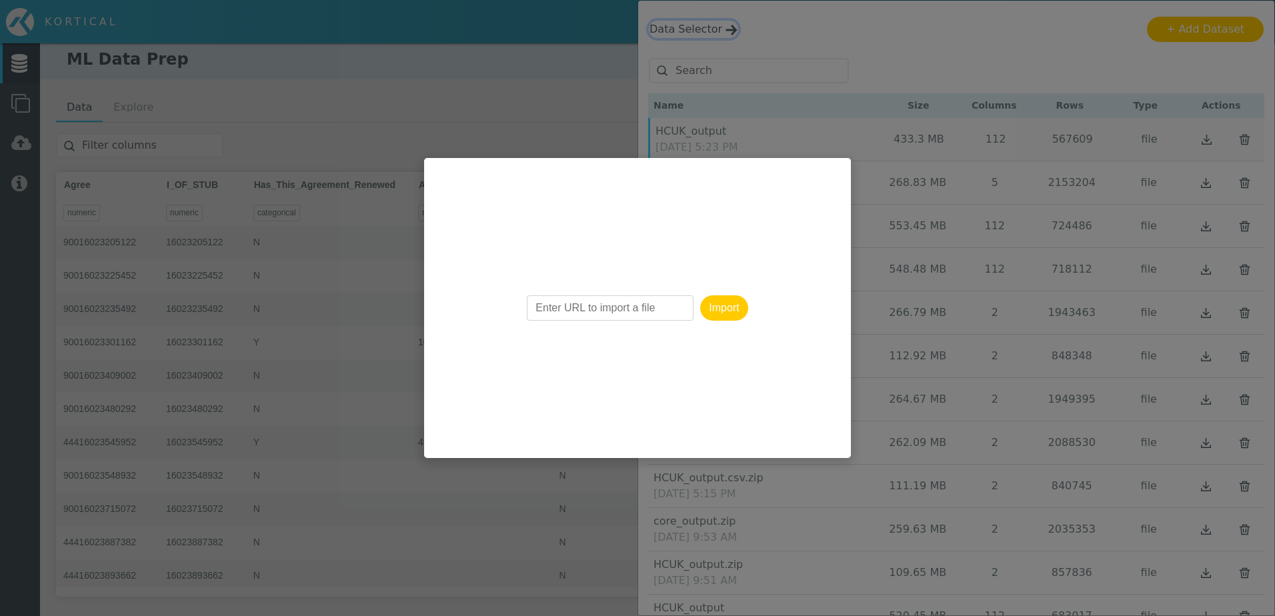
click at [627, 305] on input "Enter URL to import a file" at bounding box center [610, 307] width 167 height 25
drag, startPoint x: 591, startPoint y: 298, endPoint x: 578, endPoint y: 299, distance: 13.4
click at [586, 298] on input "Enter URL to import a file" at bounding box center [610, 307] width 167 height 25
drag, startPoint x: 578, startPoint y: 299, endPoint x: 555, endPoint y: 306, distance: 24.5
click at [555, 306] on input "Enter URL to import a file" at bounding box center [610, 307] width 167 height 25
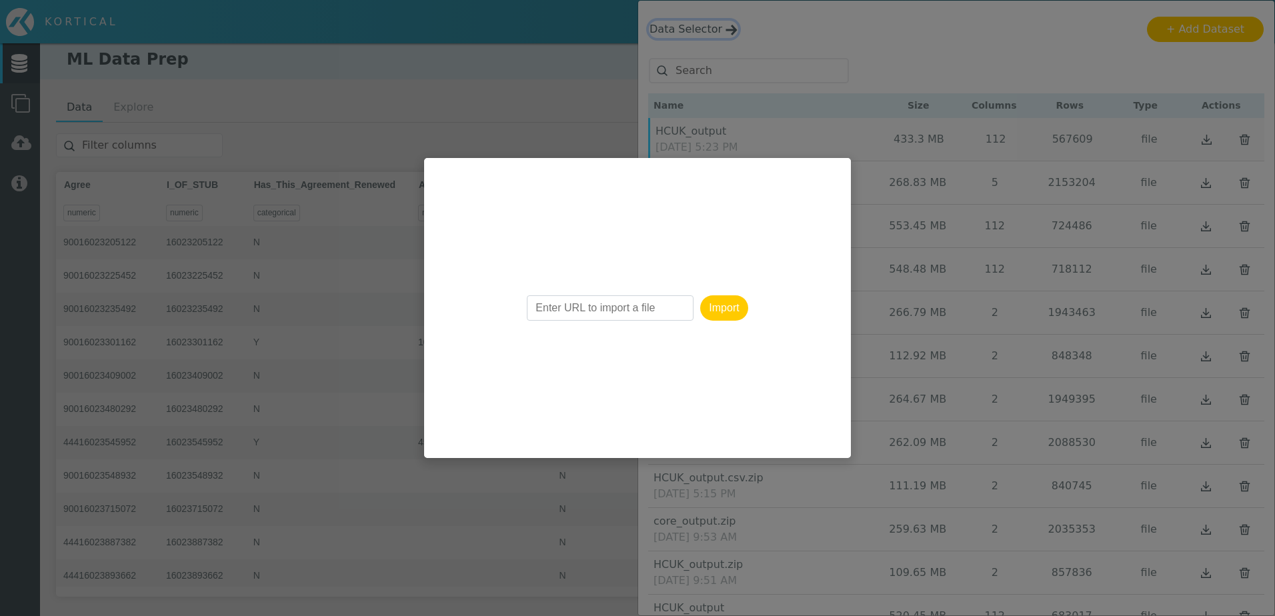
click at [549, 308] on input "Enter URL to import a file" at bounding box center [610, 307] width 167 height 25
click at [549, 309] on input "Enter URL to import a file" at bounding box center [610, 307] width 167 height 25
drag, startPoint x: 550, startPoint y: 309, endPoint x: 586, endPoint y: 313, distance: 36.2
click at [561, 308] on input "Enter URL to import a file" at bounding box center [610, 307] width 167 height 25
drag, startPoint x: 586, startPoint y: 313, endPoint x: 729, endPoint y: 333, distance: 144.8
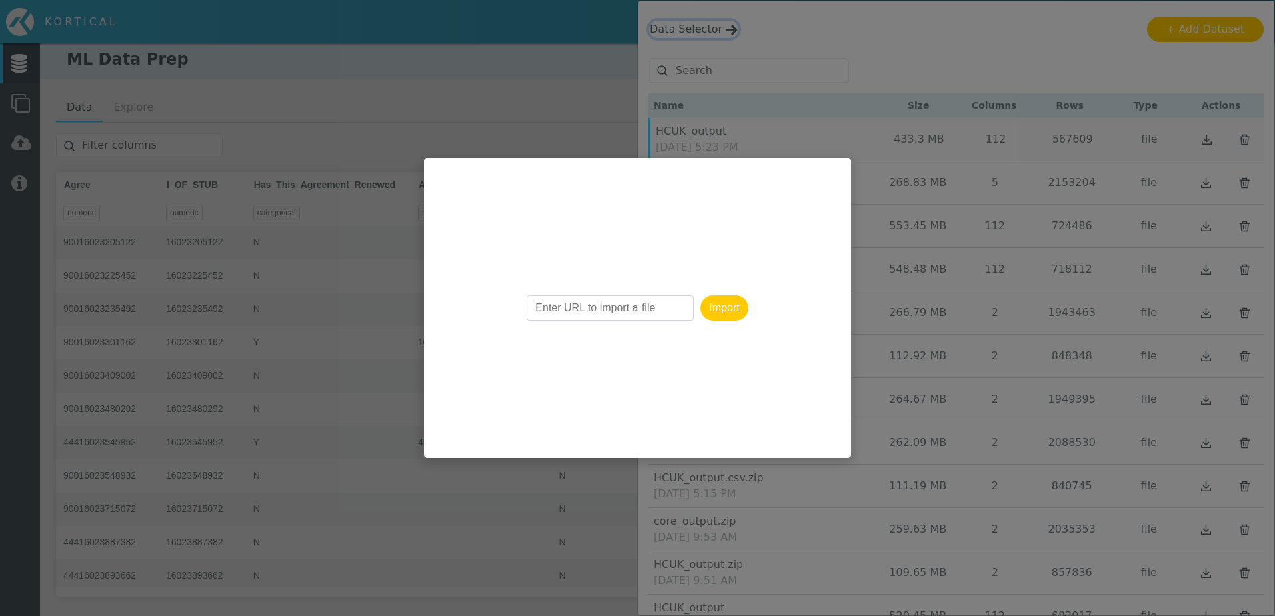
click at [689, 328] on div "Import" at bounding box center [637, 308] width 427 height 300
click at [725, 319] on div "Import" at bounding box center [637, 308] width 427 height 300
drag, startPoint x: 739, startPoint y: 313, endPoint x: 741, endPoint y: 305, distance: 8.9
click at [737, 313] on button "Import" at bounding box center [723, 307] width 47 height 25
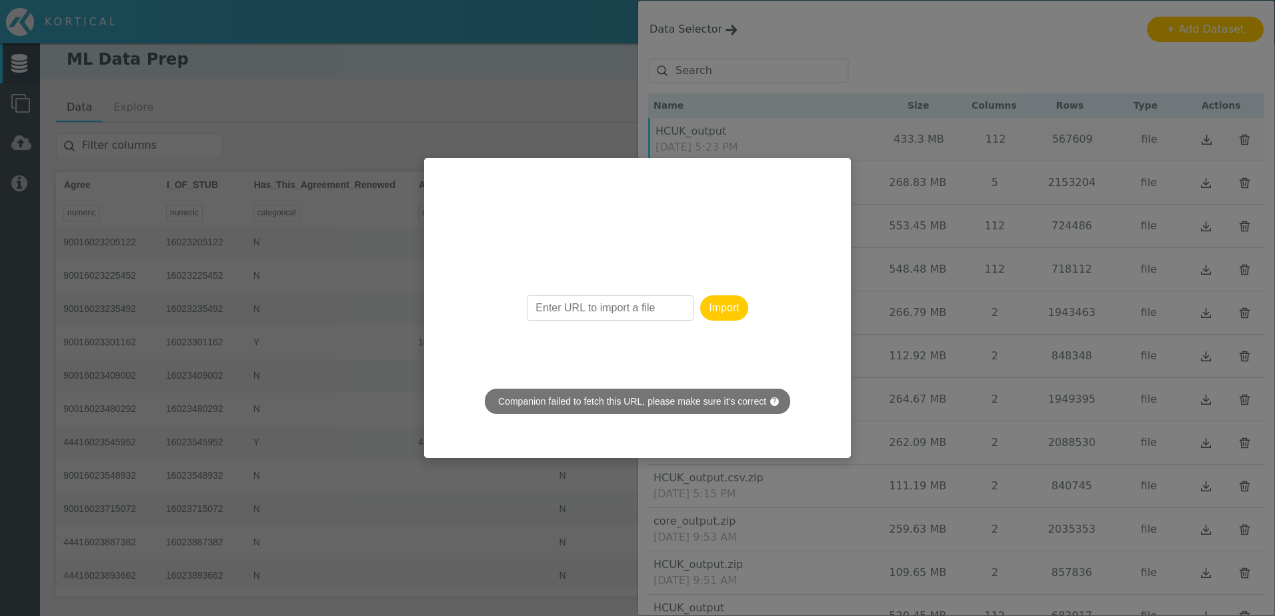
drag, startPoint x: 766, startPoint y: 324, endPoint x: 763, endPoint y: 337, distance: 12.9
click at [767, 323] on div "Import" at bounding box center [637, 308] width 427 height 300
click at [461, 183] on div "Import" at bounding box center [637, 308] width 427 height 300
click at [615, 232] on div "Import" at bounding box center [637, 308] width 427 height 300
click at [615, 237] on div "Import" at bounding box center [637, 308] width 427 height 300
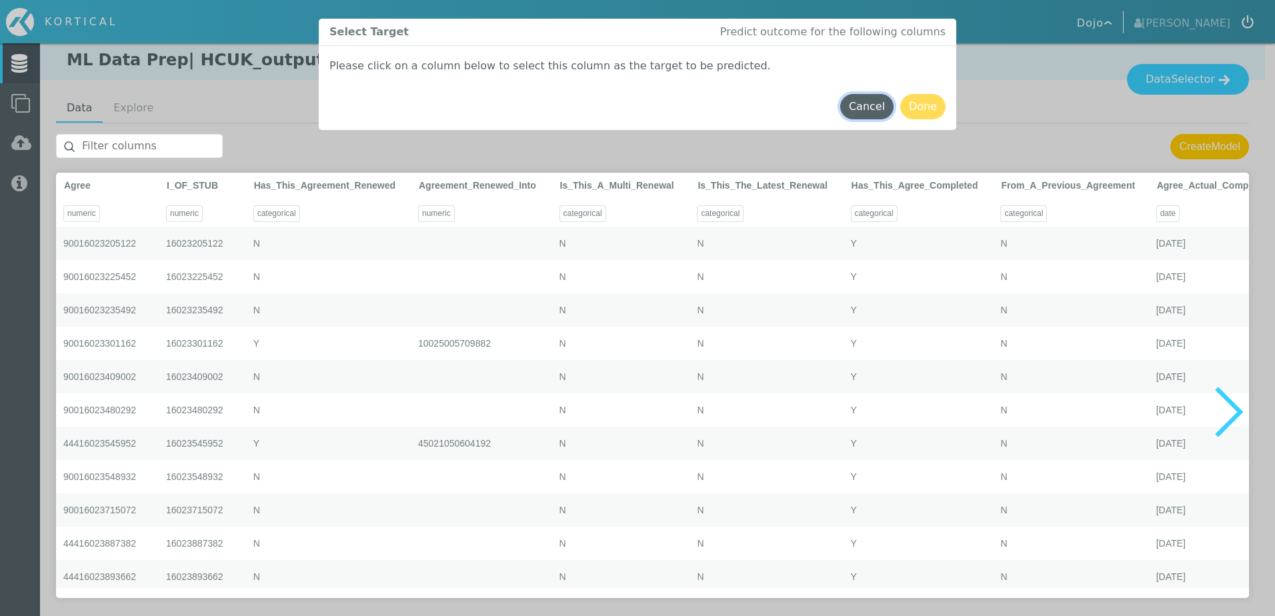
drag, startPoint x: 863, startPoint y: 109, endPoint x: 925, endPoint y: 118, distance: 61.9
click at [865, 109] on button "Cancel" at bounding box center [866, 106] width 53 height 25
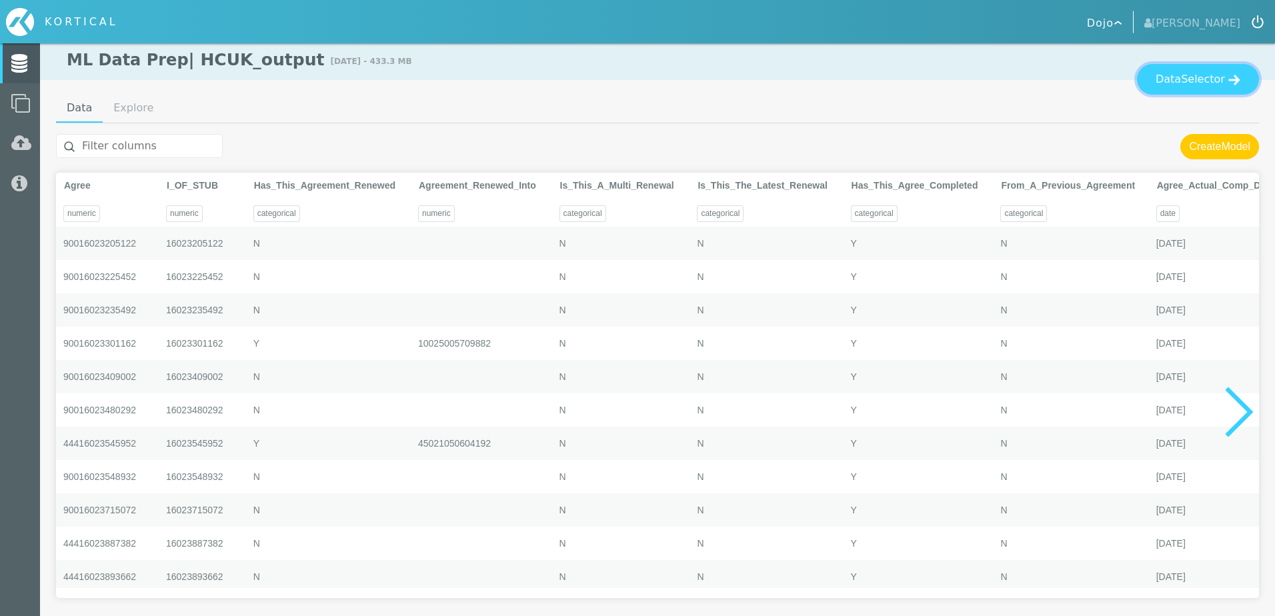
click at [1155, 79] on button "Data Selector" at bounding box center [1198, 79] width 122 height 31
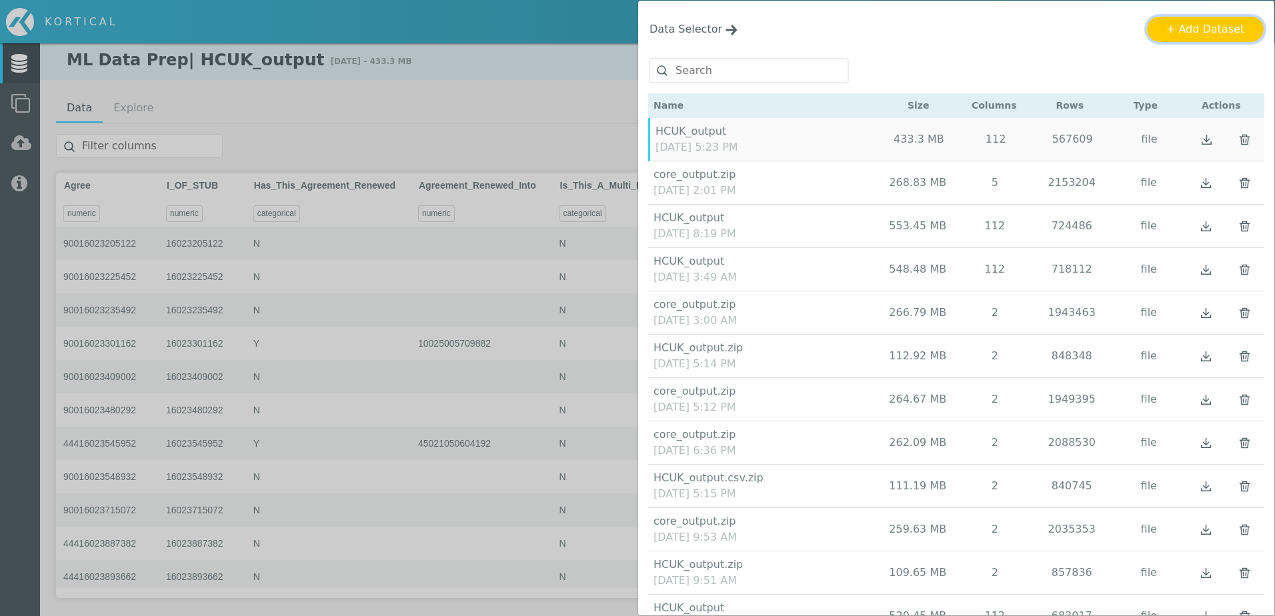
click at [1220, 25] on button "+ Add Dataset" at bounding box center [1205, 29] width 117 height 25
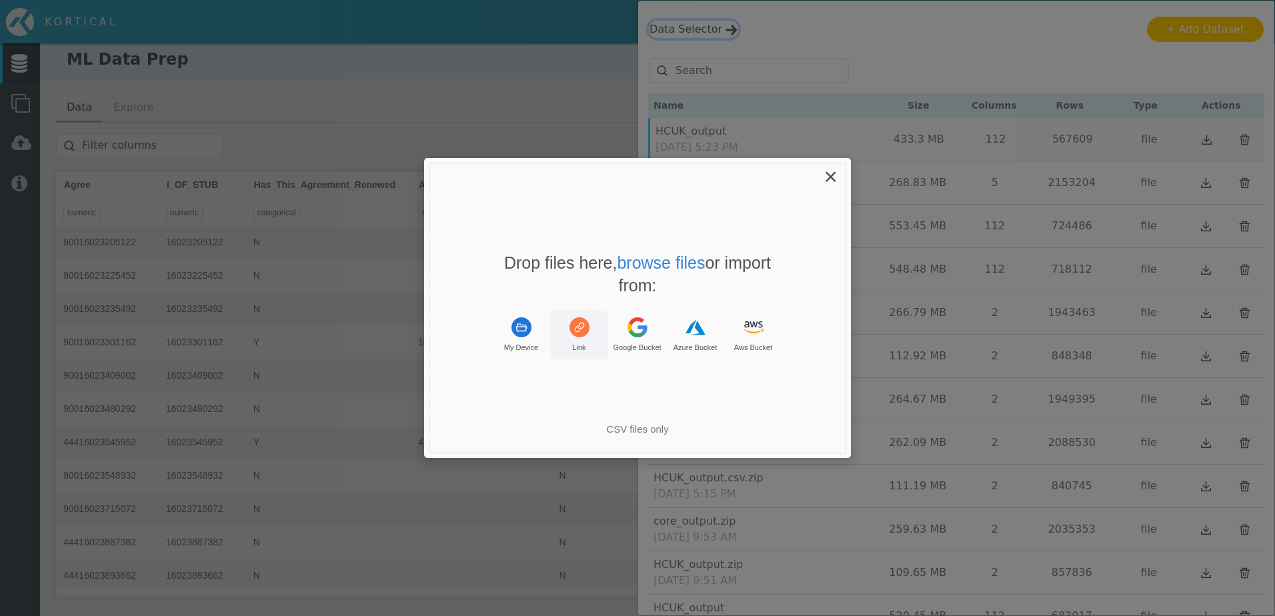
click at [583, 335] on rect "Uppy Dashboard Window (Press escape to close)" at bounding box center [579, 327] width 20 height 20
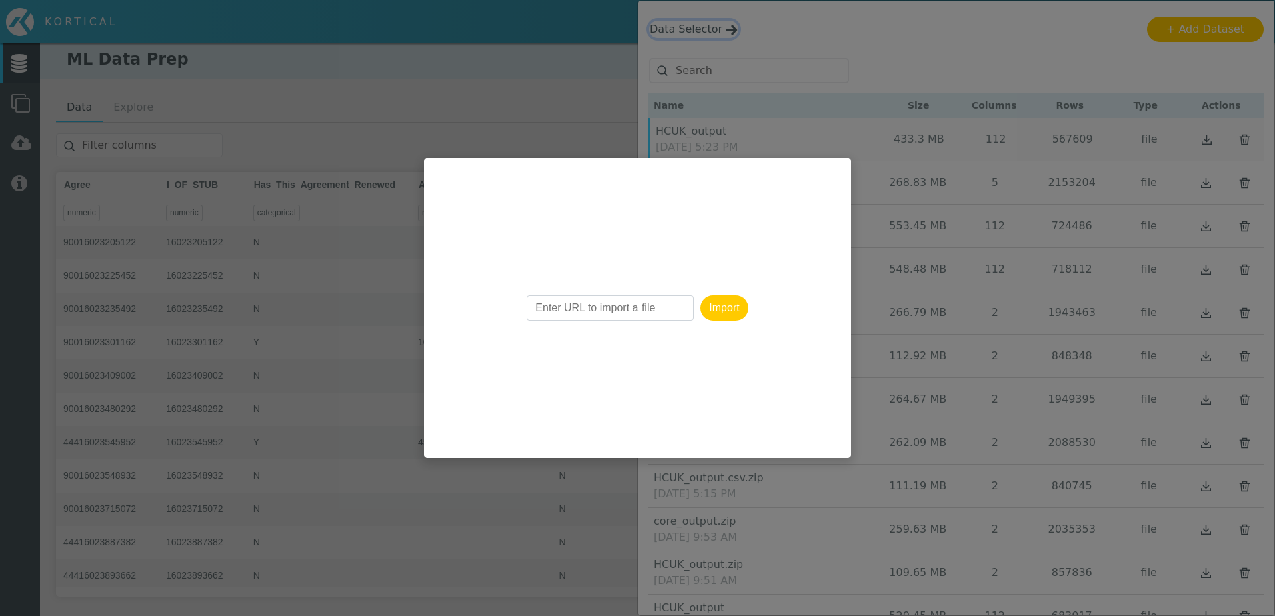
click at [561, 307] on input "Enter URL to import a file" at bounding box center [610, 307] width 167 height 25
click at [561, 313] on input "Enter URL to import a file" at bounding box center [610, 307] width 167 height 25
click at [557, 312] on input "Enter URL to import a file" at bounding box center [610, 307] width 167 height 25
click at [556, 312] on input "Enter URL to import a file" at bounding box center [610, 307] width 167 height 25
click at [556, 311] on input "Enter URL to import a file" at bounding box center [610, 307] width 167 height 25
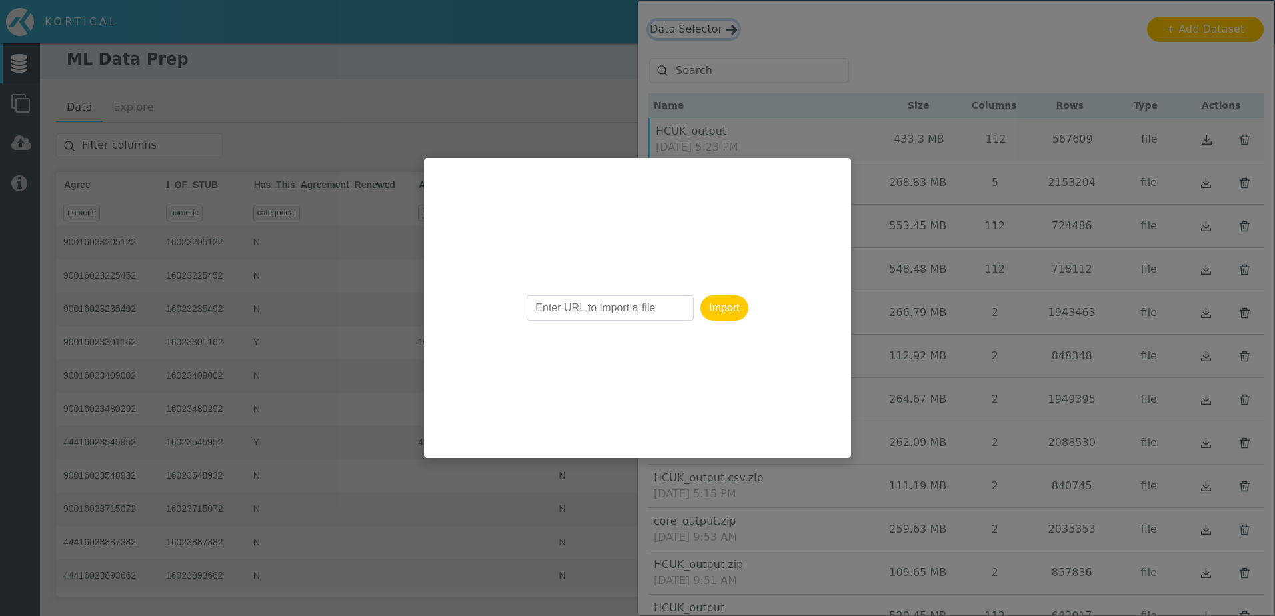
click at [555, 311] on input "Enter URL to import a file" at bounding box center [610, 307] width 167 height 25
drag, startPoint x: 556, startPoint y: 311, endPoint x: 545, endPoint y: 300, distance: 16.0
click at [553, 311] on input "Enter URL to import a file" at bounding box center [610, 307] width 167 height 25
click at [493, 132] on div "Uppy Dashboard Window (Press escape to close)" at bounding box center [637, 308] width 1275 height 616
click at [1043, 186] on div "Uppy Dashboard Window (Press escape to close)" at bounding box center [637, 308] width 1275 height 616
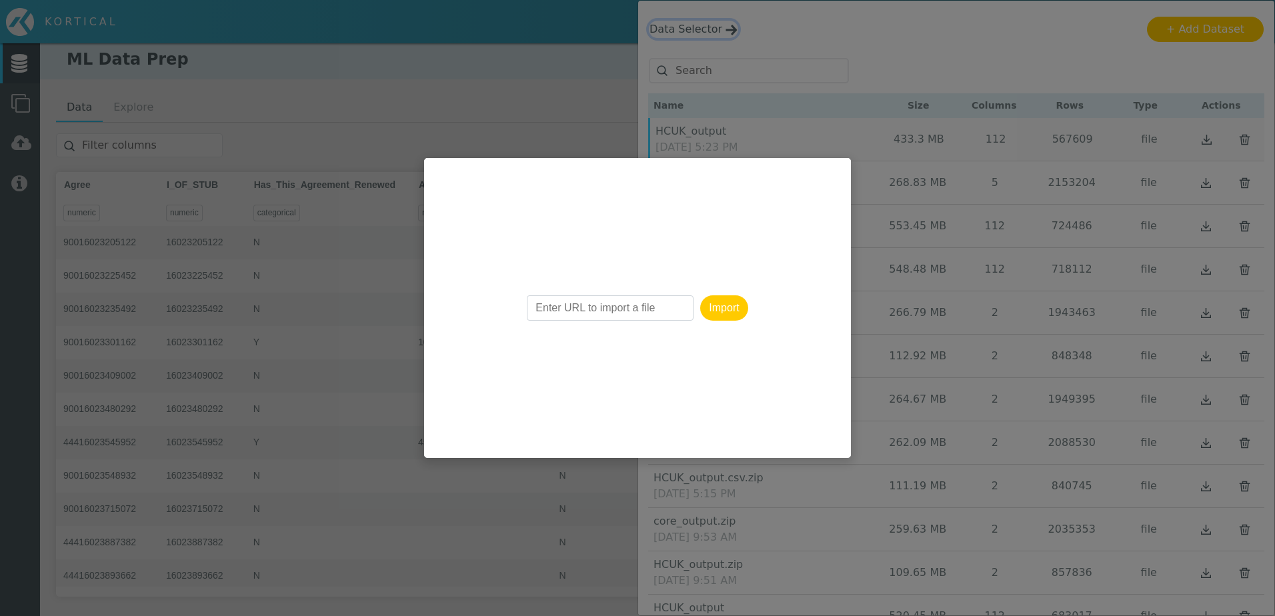
click at [727, 299] on button "Import" at bounding box center [723, 307] width 47 height 25
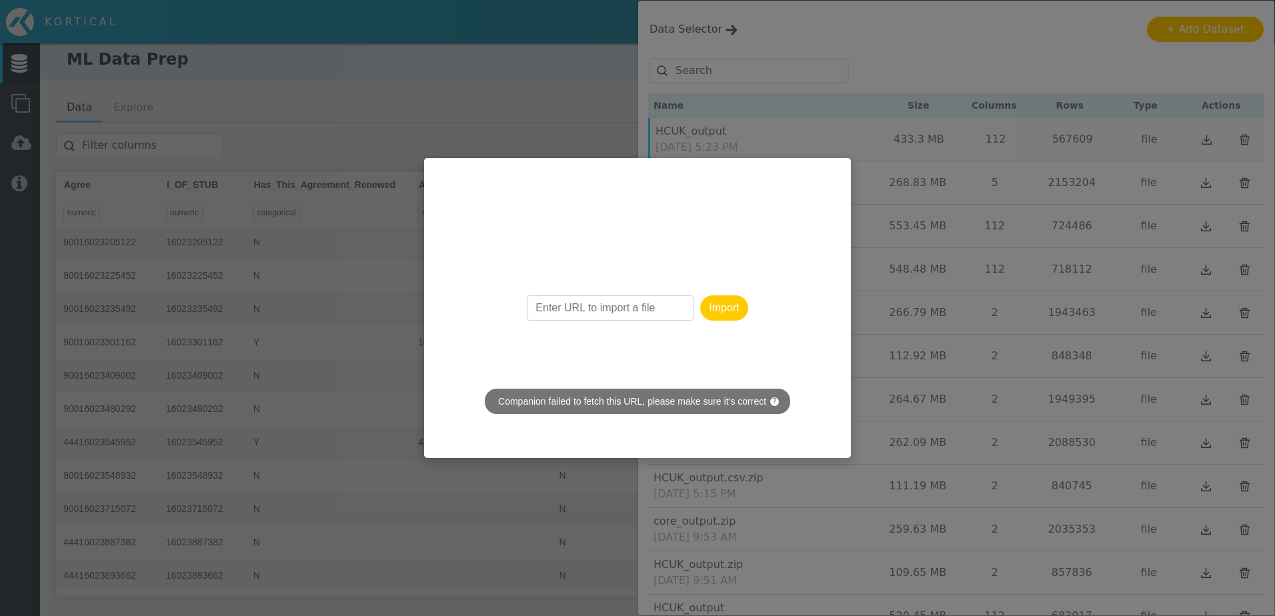
click at [769, 397] on p "Companion failed to fetch this URL, please make sure it’s correct ?" at bounding box center [637, 401] width 305 height 25
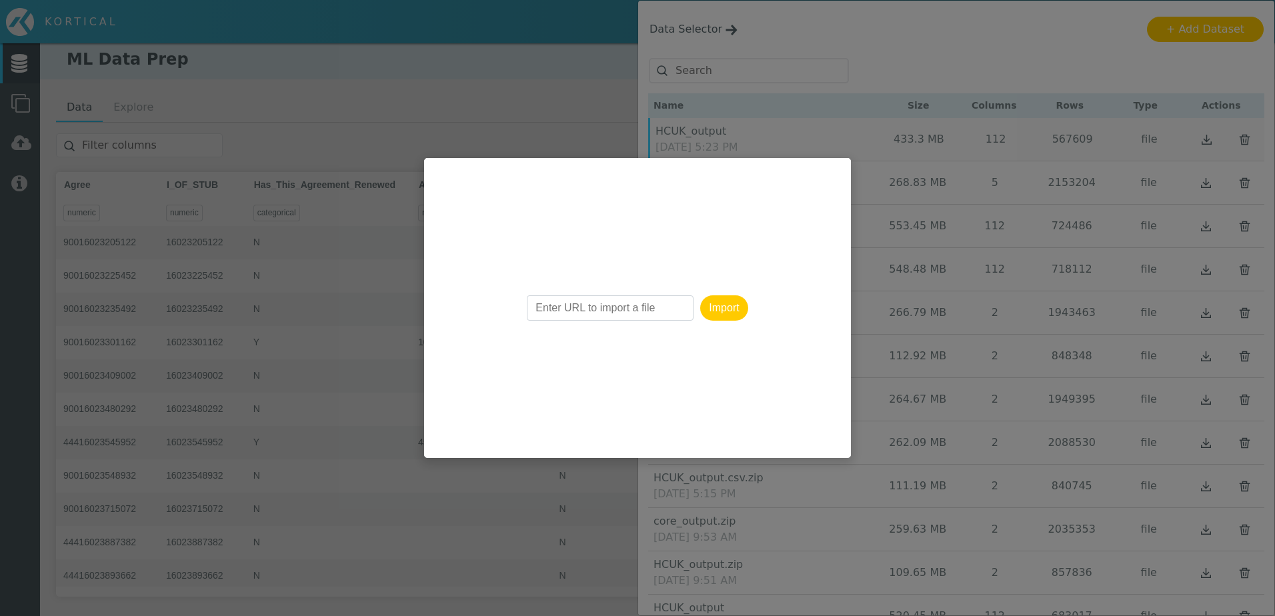
click at [771, 398] on div "Import" at bounding box center [637, 308] width 427 height 300
click at [751, 333] on div "Import" at bounding box center [637, 308] width 427 height 300
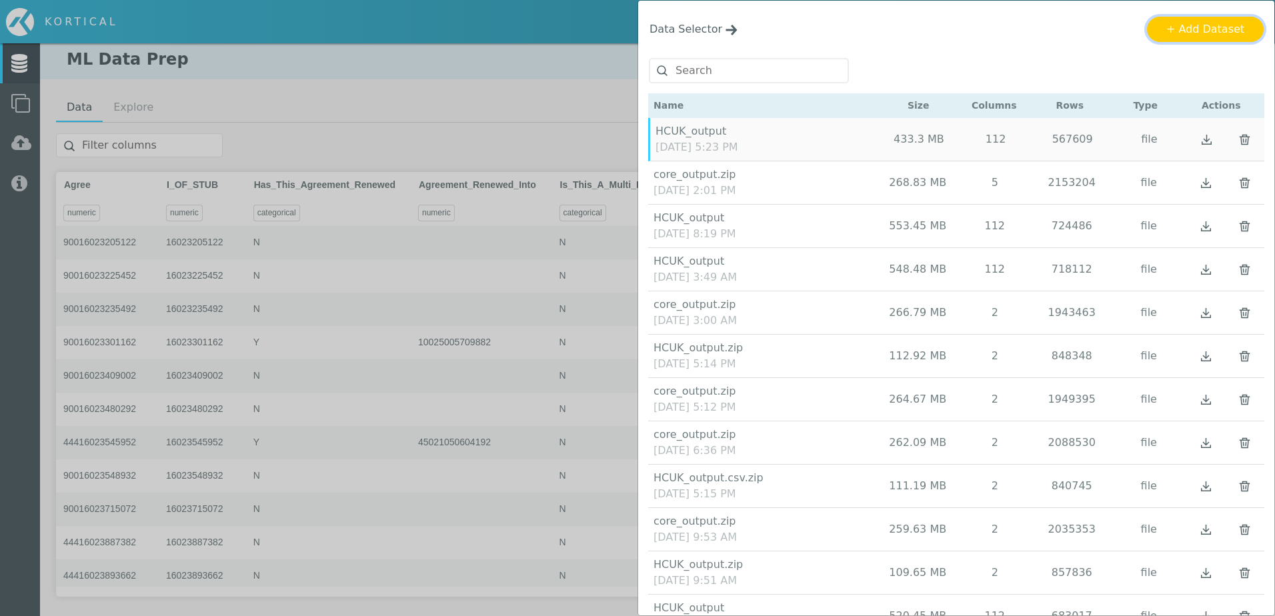
click at [1173, 27] on button "+ Add Dataset" at bounding box center [1205, 29] width 117 height 25
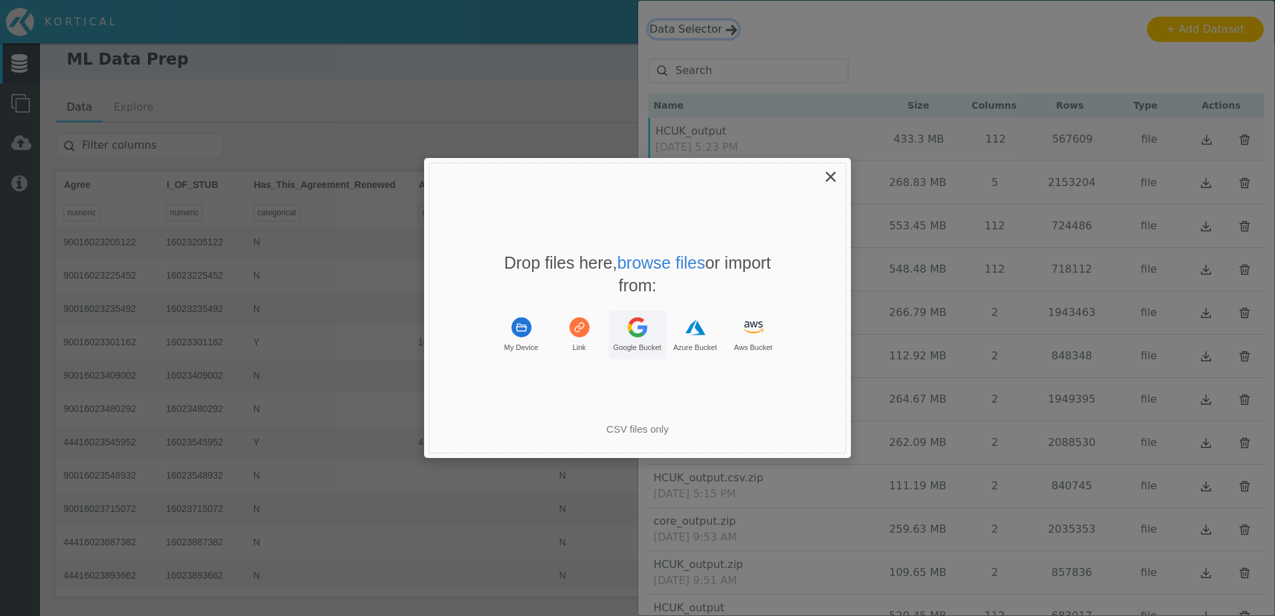
click at [639, 339] on button "Google Bucket" at bounding box center [637, 335] width 57 height 49
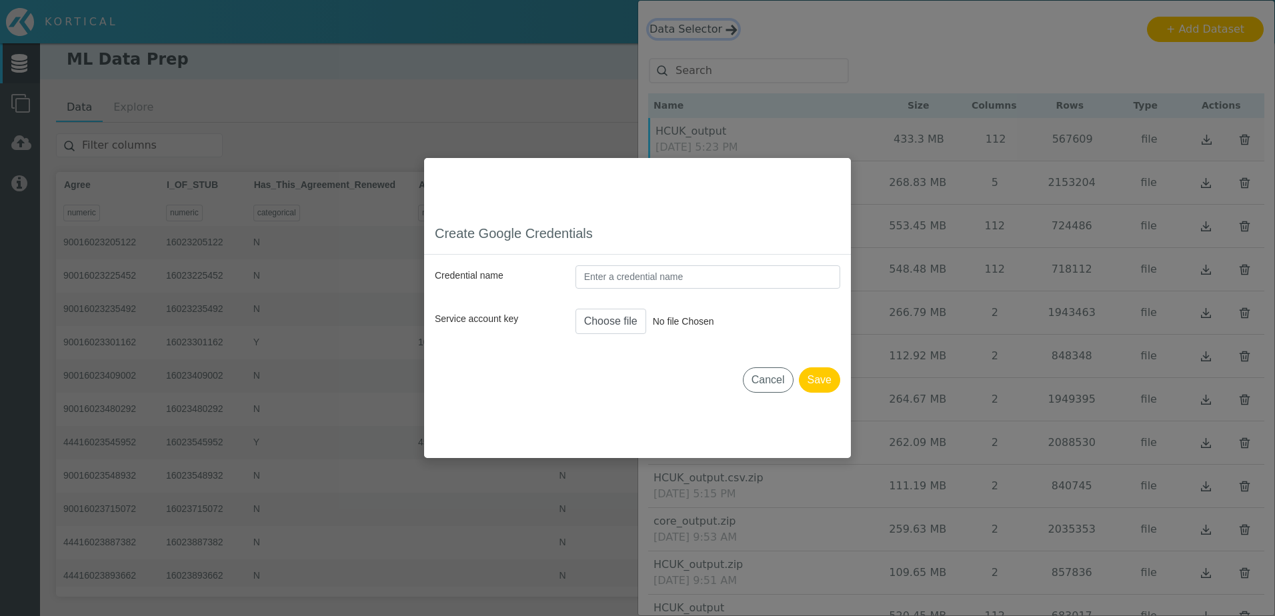
type input "GoogleCredentials"
click at [754, 382] on button "Cancel" at bounding box center [768, 379] width 51 height 25
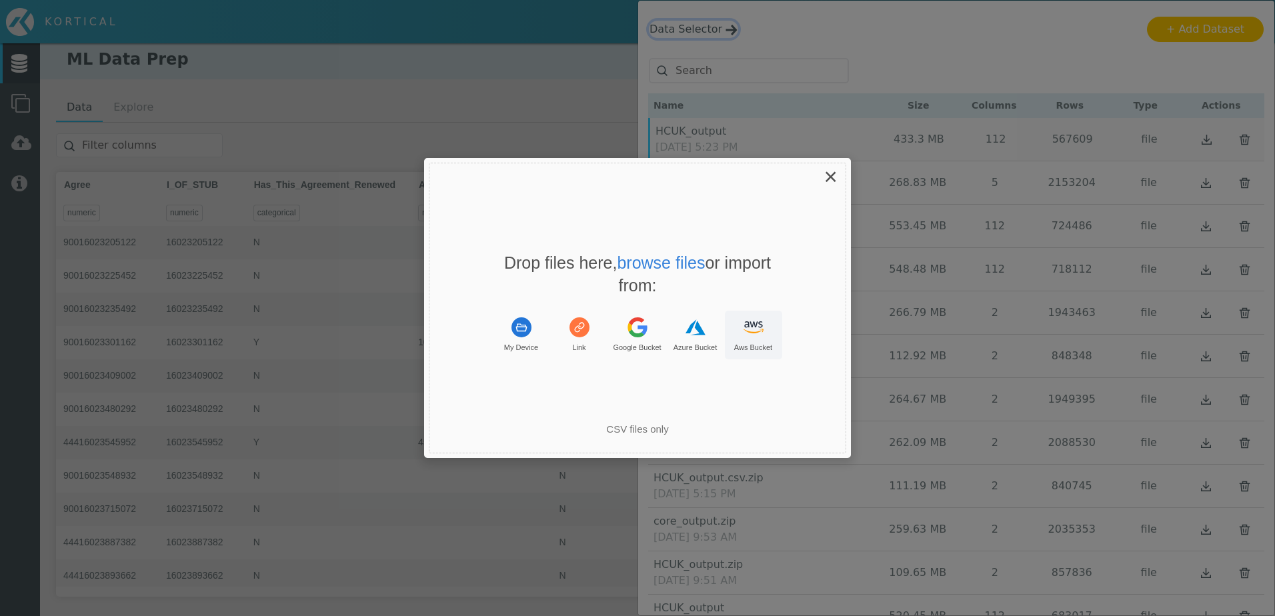
click at [763, 332] on icon "Uppy Dashboard Window (Press escape to close)" at bounding box center [753, 327] width 20 height 20
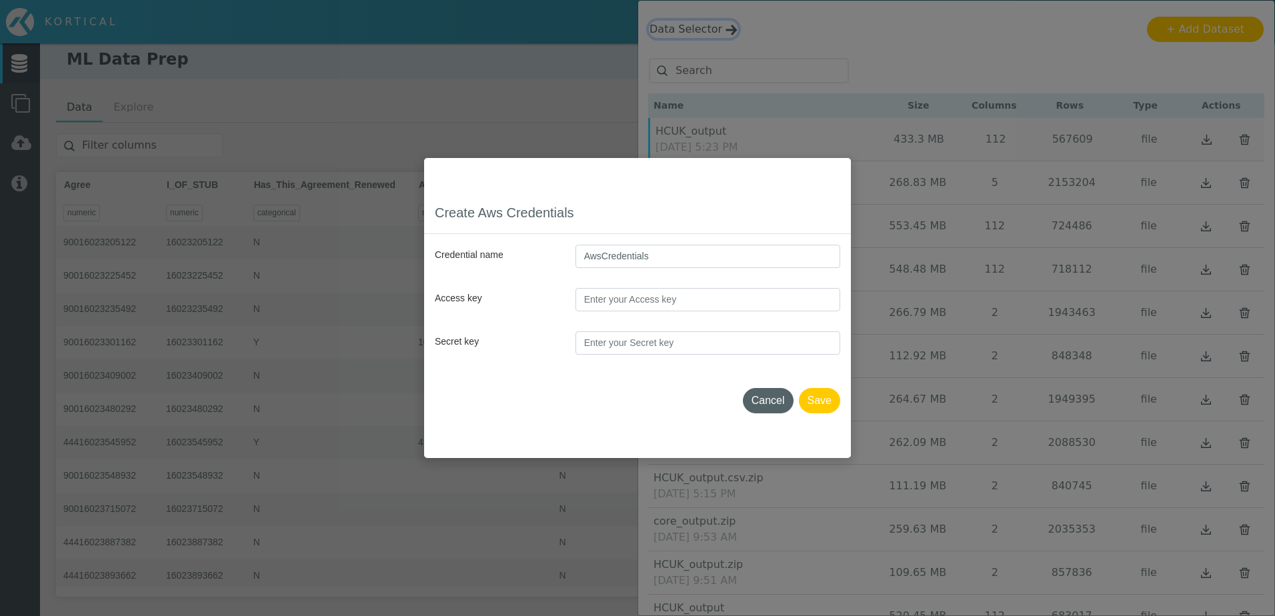
click at [778, 394] on button "Cancel" at bounding box center [768, 400] width 51 height 25
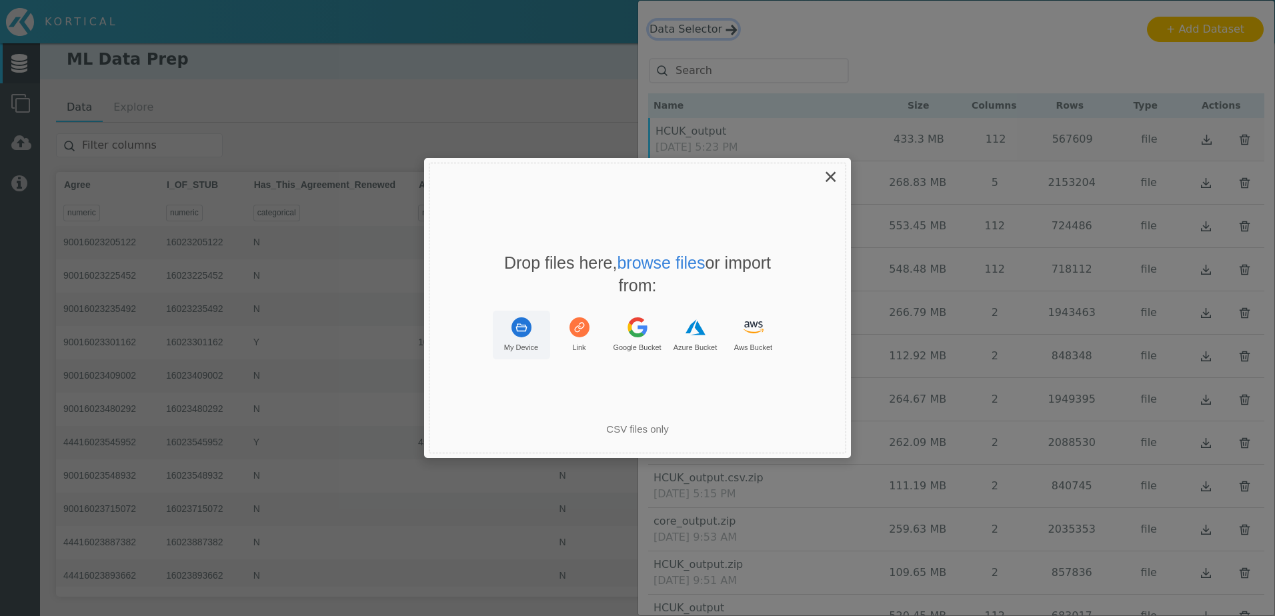
click at [517, 337] on button "My Device" at bounding box center [521, 335] width 57 height 49
click at [507, 328] on button "My Device" at bounding box center [521, 335] width 57 height 49
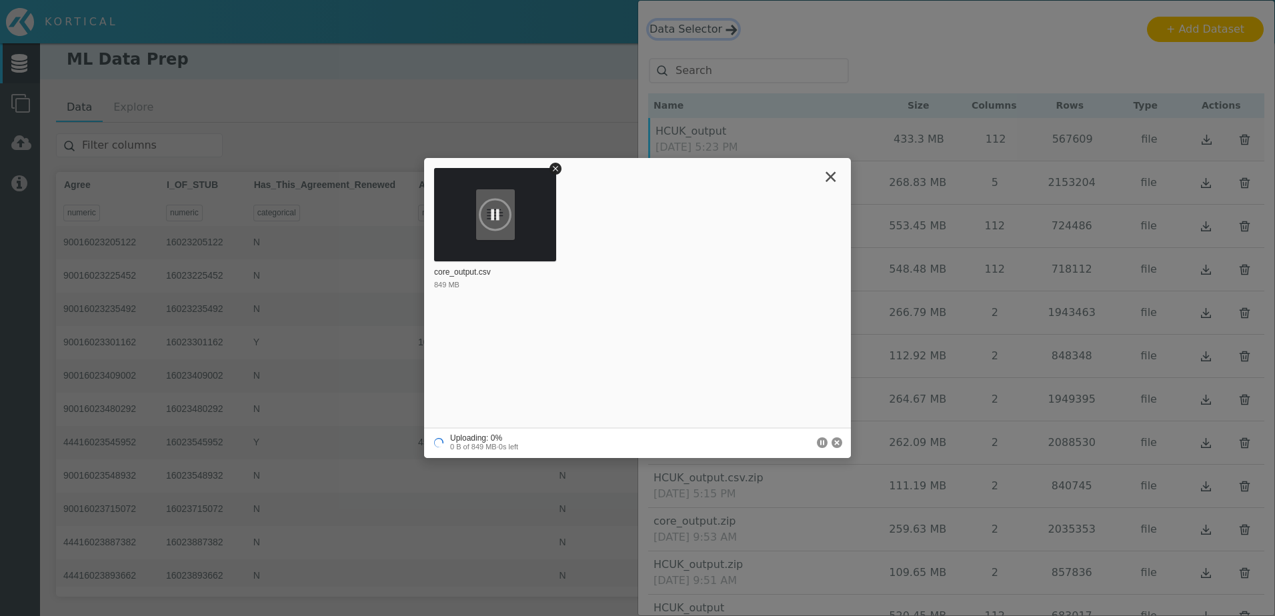
click at [834, 445] on g "Cancel" at bounding box center [836, 442] width 11 height 11
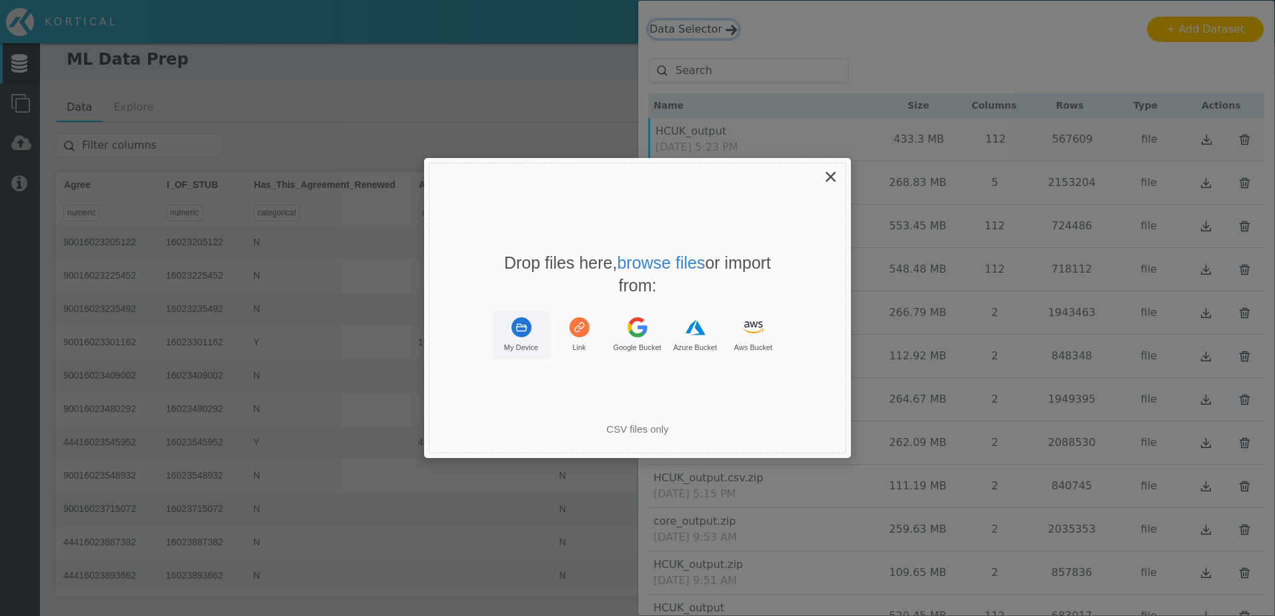
click at [513, 350] on div "My Device" at bounding box center [521, 348] width 34 height 10
click at [687, 417] on div "You can only upload: .csv, text/csv" at bounding box center [637, 403] width 427 height 29
